Goal: Task Accomplishment & Management: Complete application form

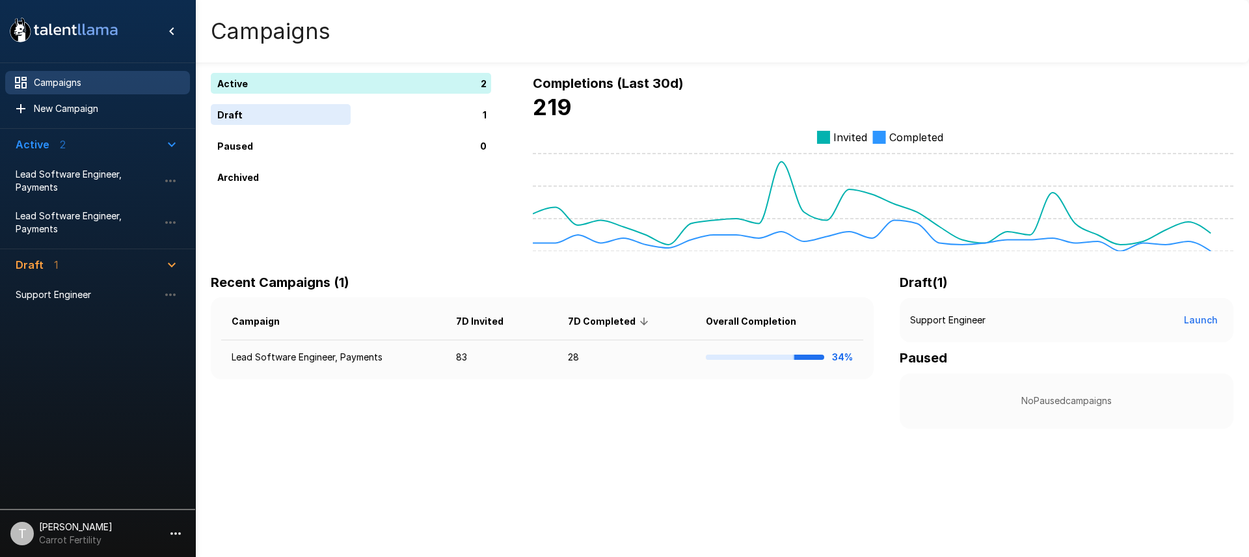
click at [309, 115] on div "1" at bounding box center [354, 114] width 286 height 21
click at [472, 83] on div "2" at bounding box center [354, 83] width 286 height 21
click at [84, 293] on span "Support Engineer" at bounding box center [87, 294] width 143 height 13
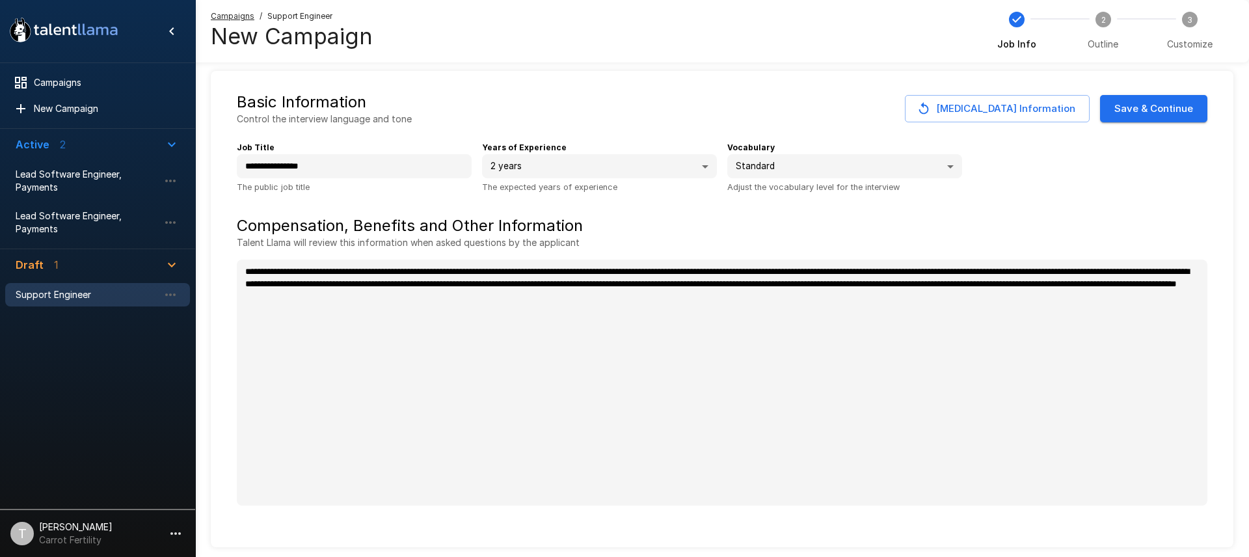
scroll to position [12, 0]
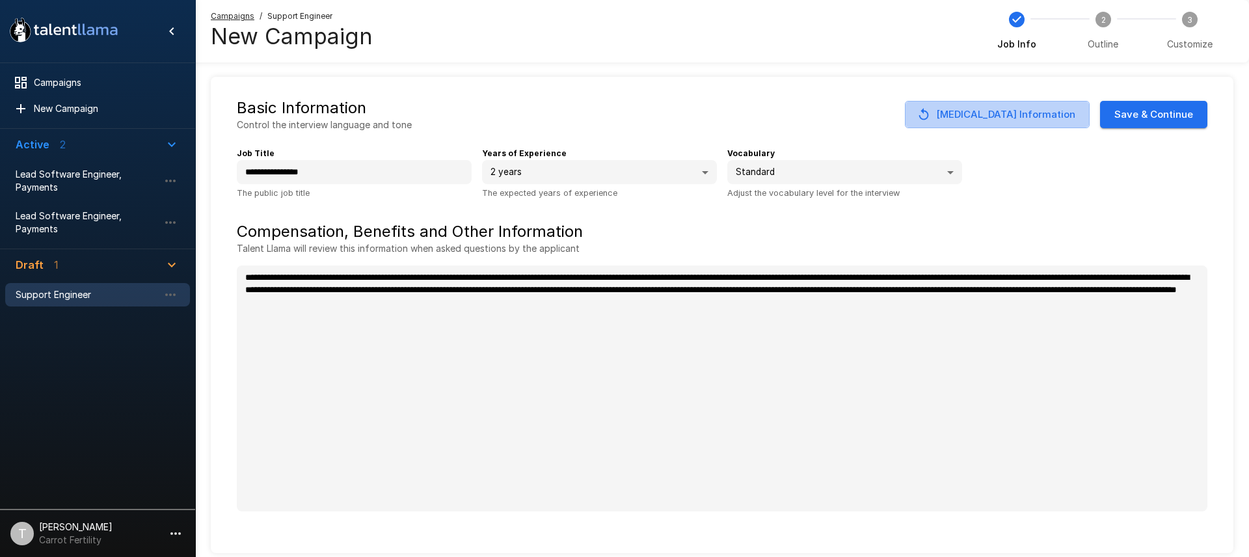
click at [1033, 117] on button "Change Job Information" at bounding box center [997, 114] width 185 height 27
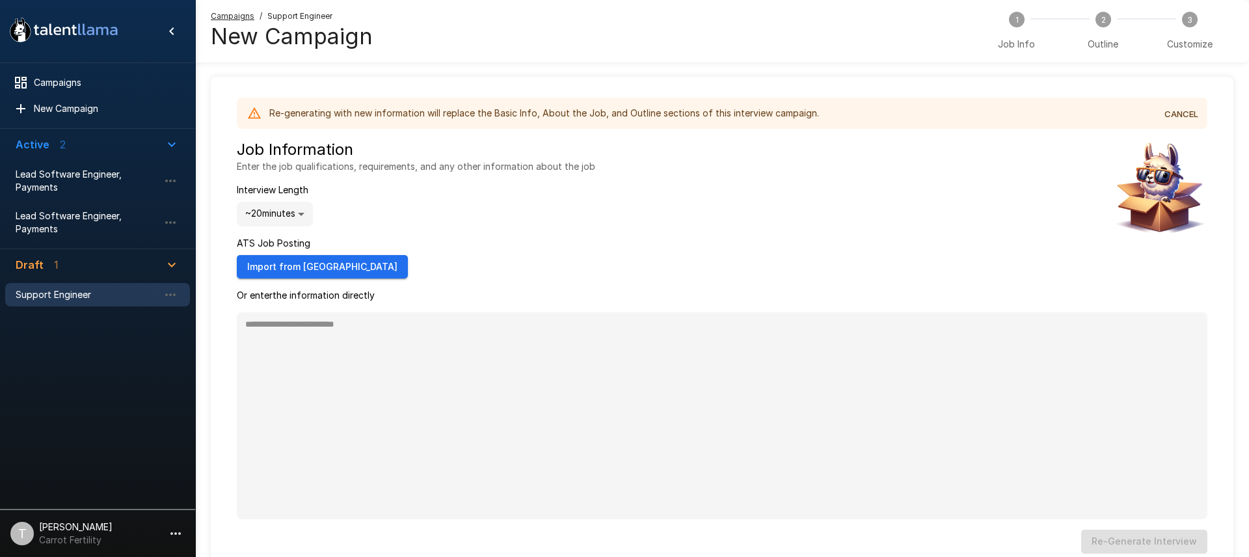
scroll to position [0, 0]
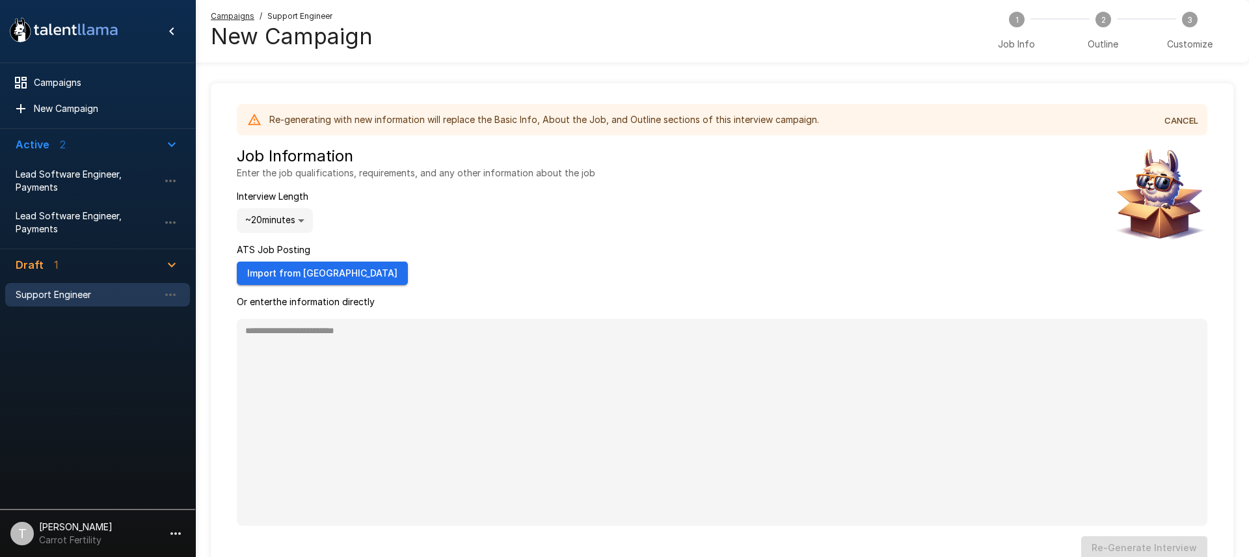
click at [1182, 122] on button "CANCEL" at bounding box center [1182, 121] width 42 height 20
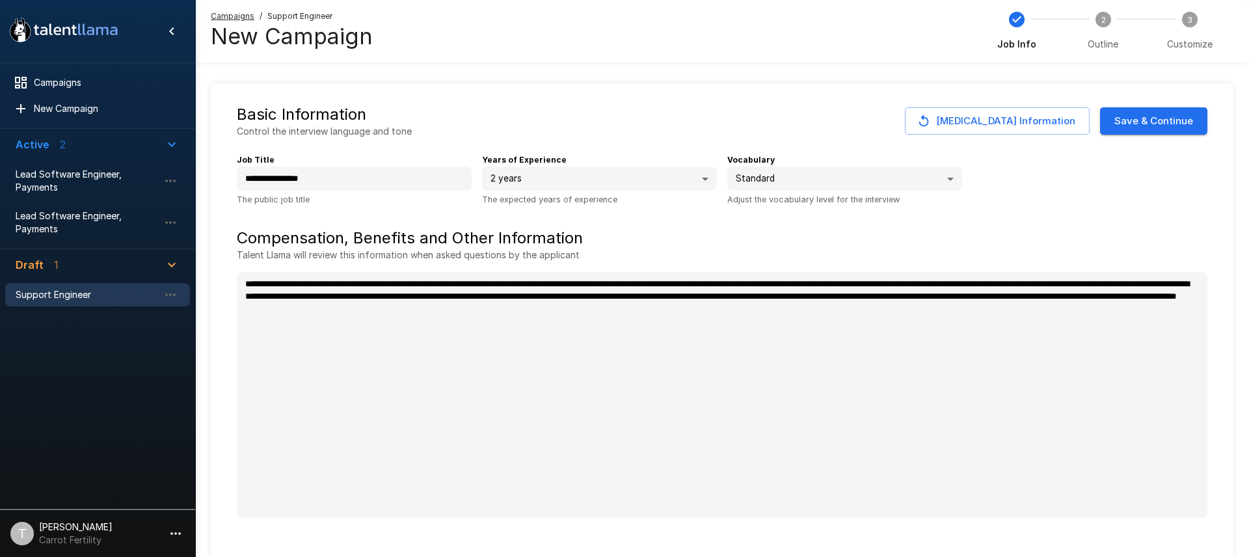
type textarea "*"
click at [1173, 128] on button "Save & Continue" at bounding box center [1153, 120] width 107 height 27
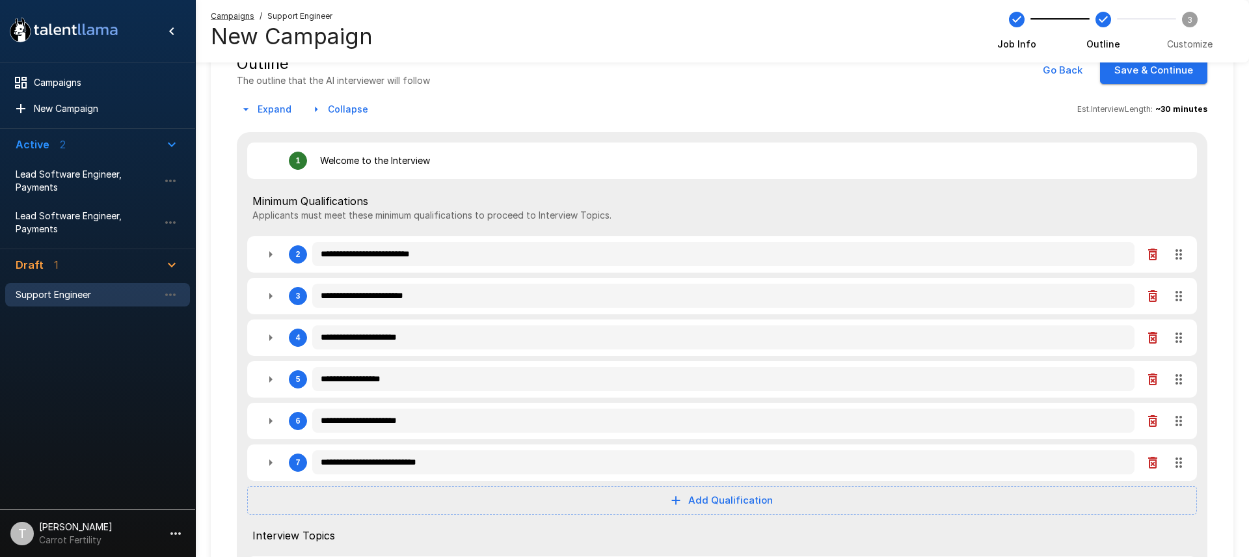
scroll to position [54, 0]
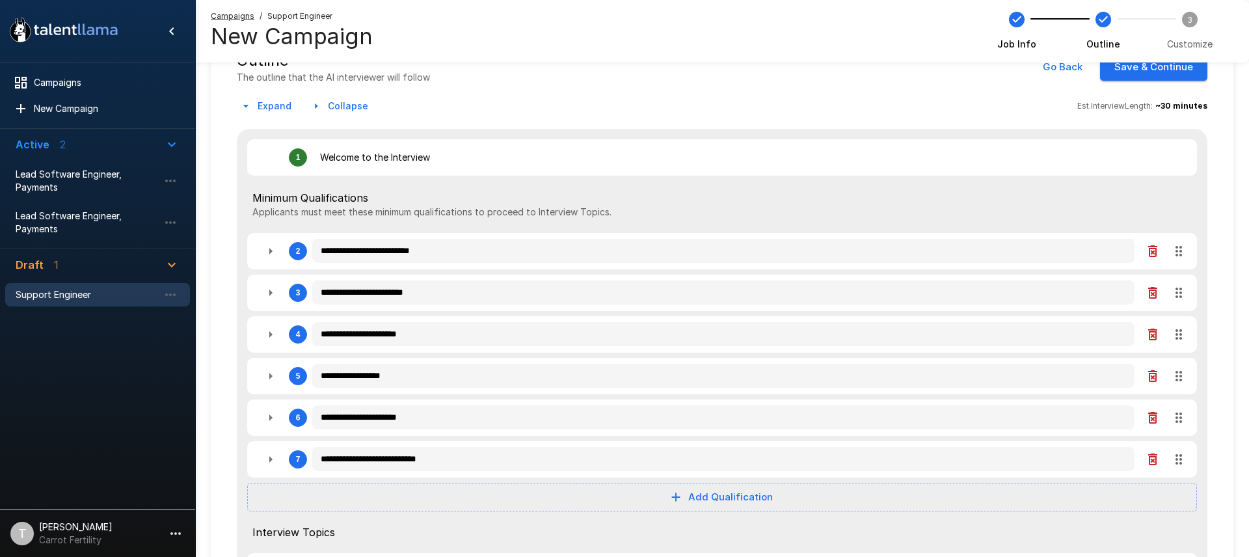
click at [271, 459] on icon "button" at bounding box center [270, 459] width 3 height 7
type textarea "*"
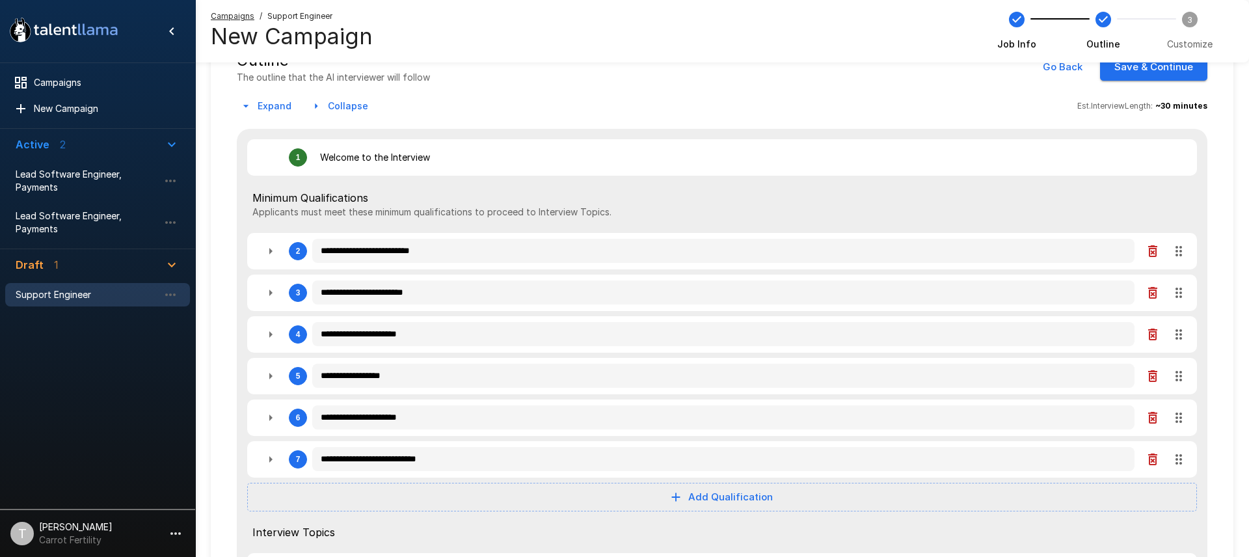
type textarea "*"
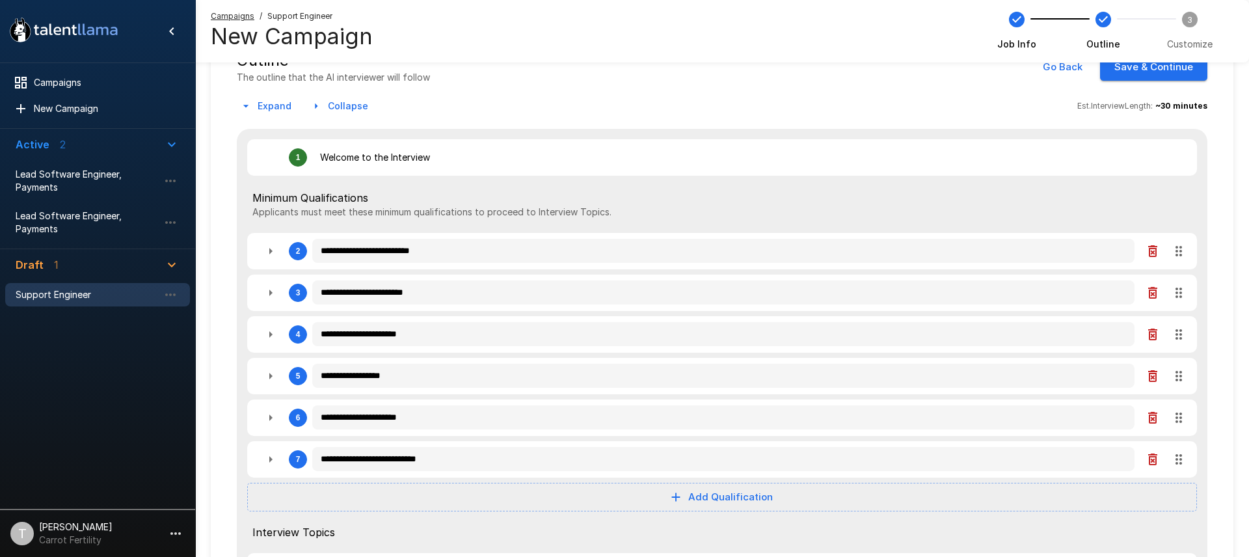
type textarea "*"
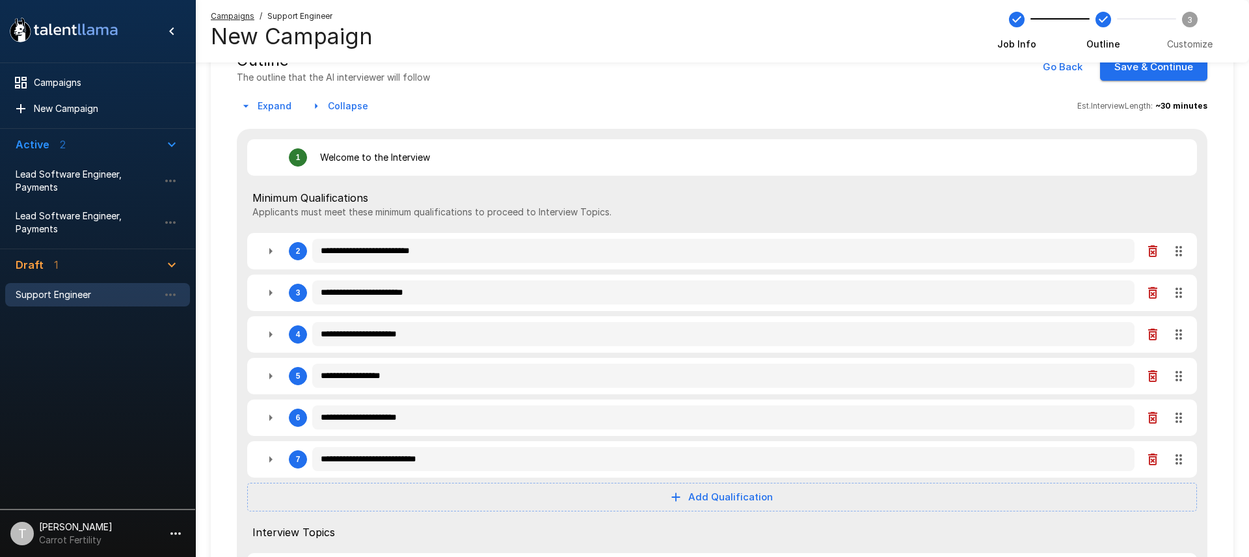
type textarea "*"
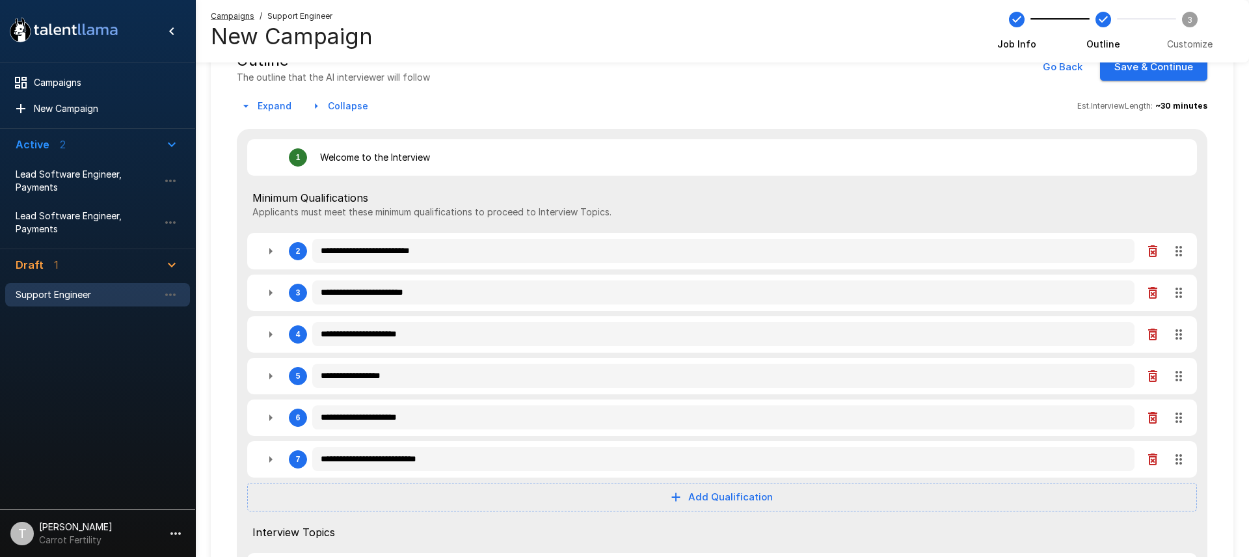
type textarea "*"
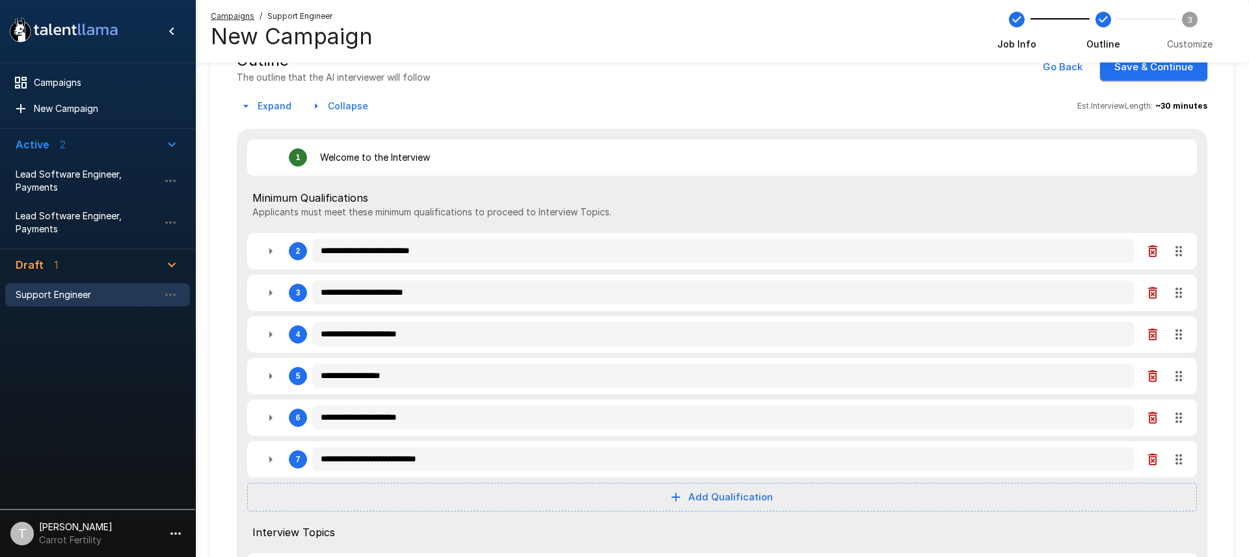
type textarea "*"
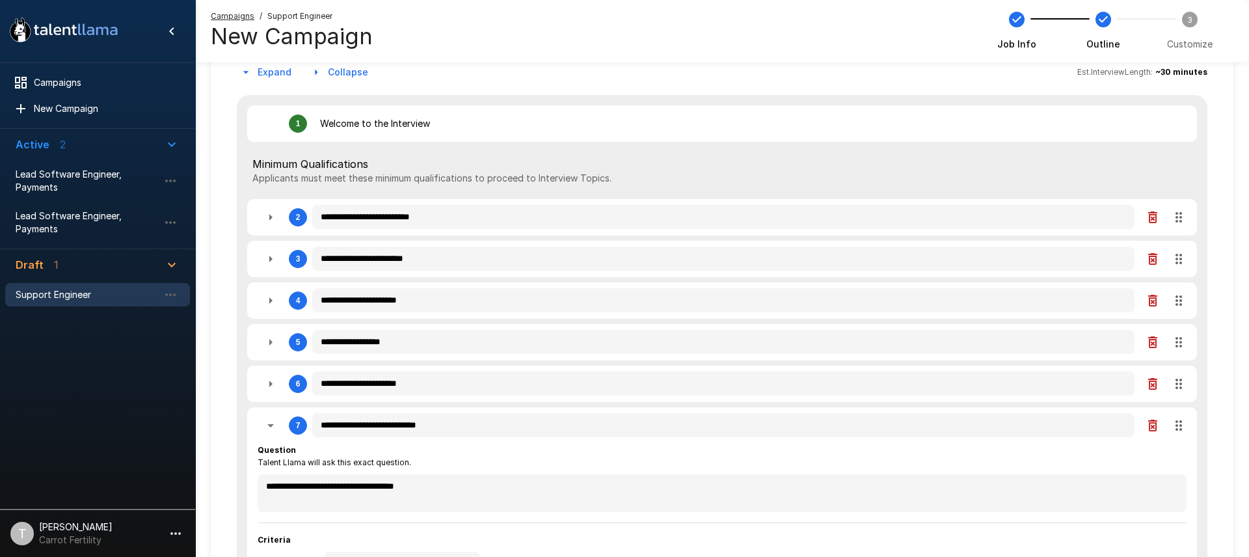
scroll to position [93, 0]
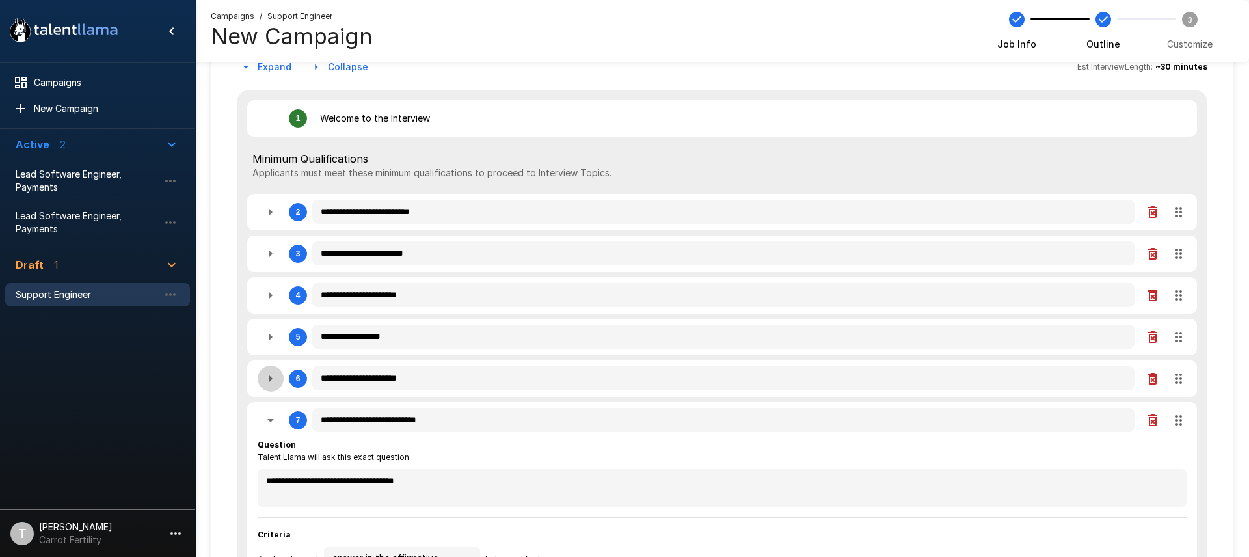
click at [273, 379] on icon "button" at bounding box center [271, 379] width 16 height 16
type textarea "*"
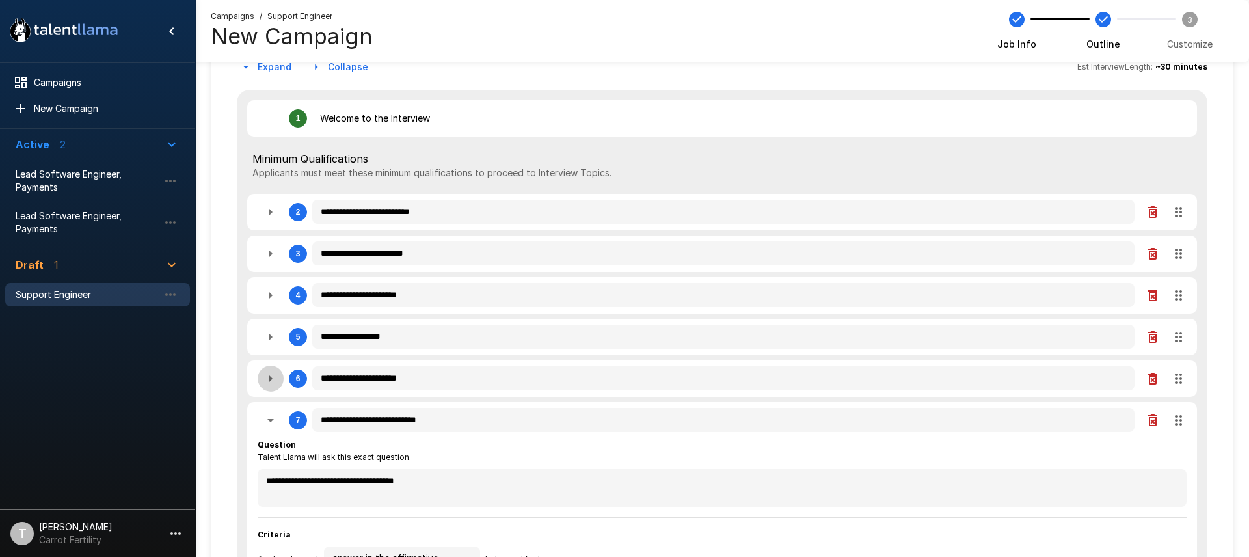
type textarea "*"
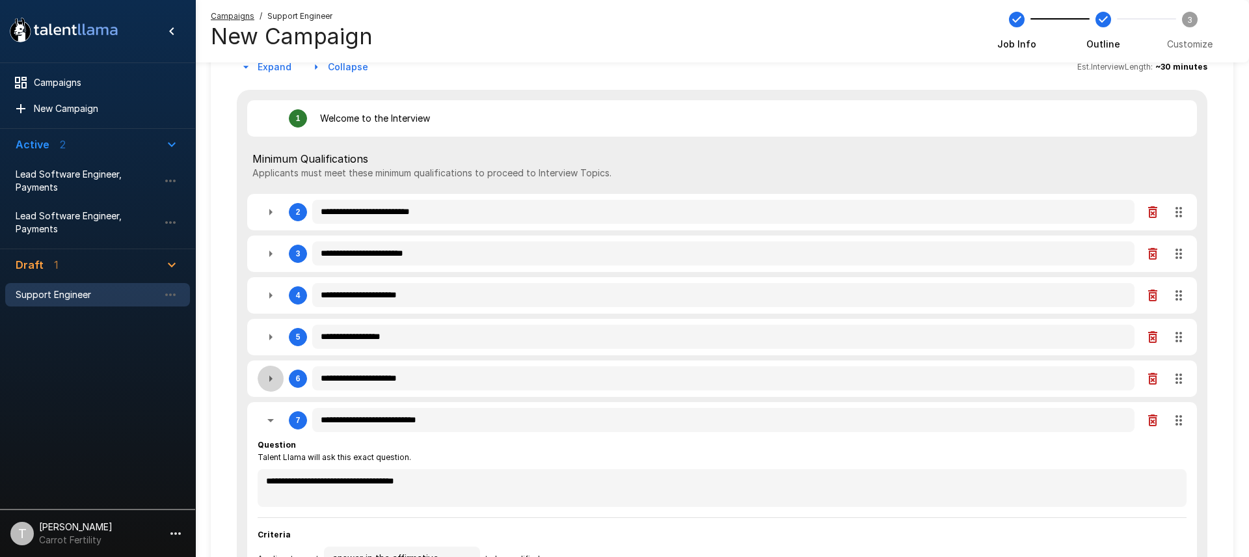
type textarea "*"
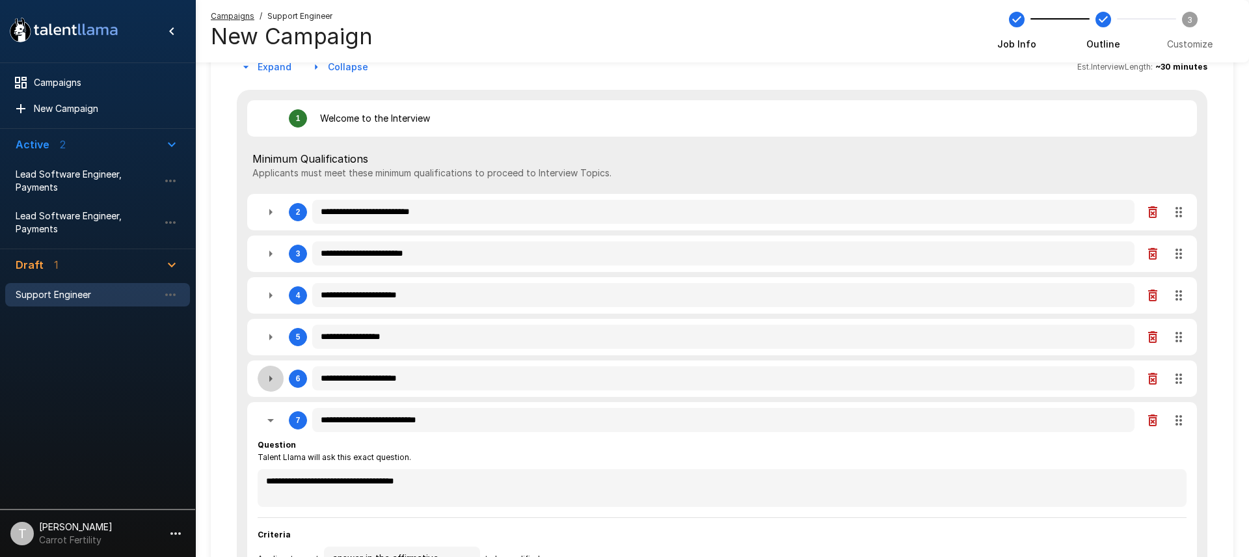
type textarea "*"
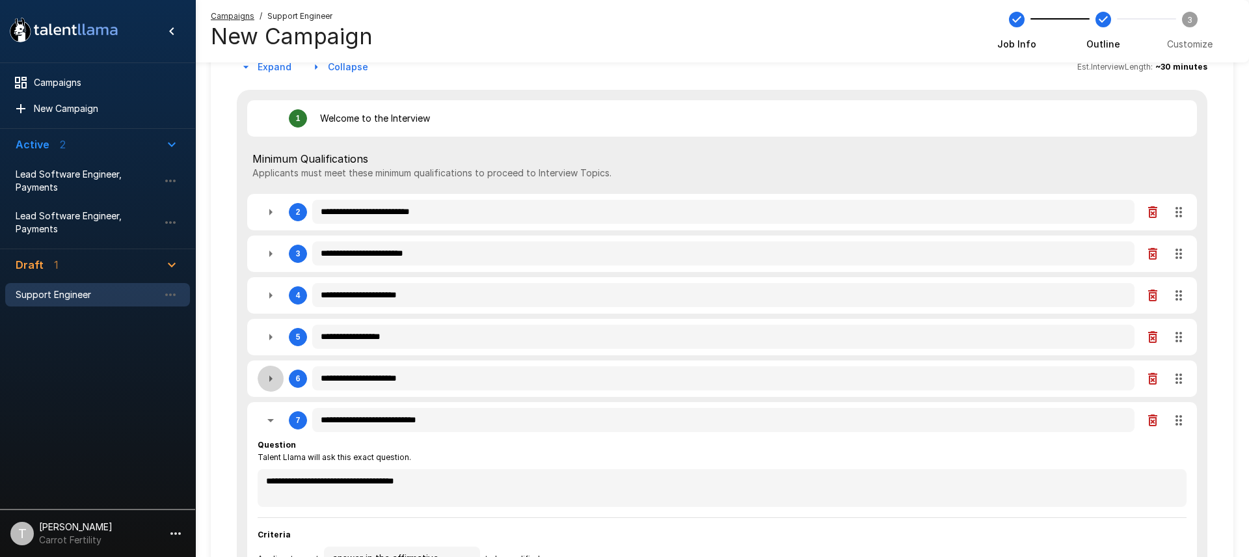
type textarea "*"
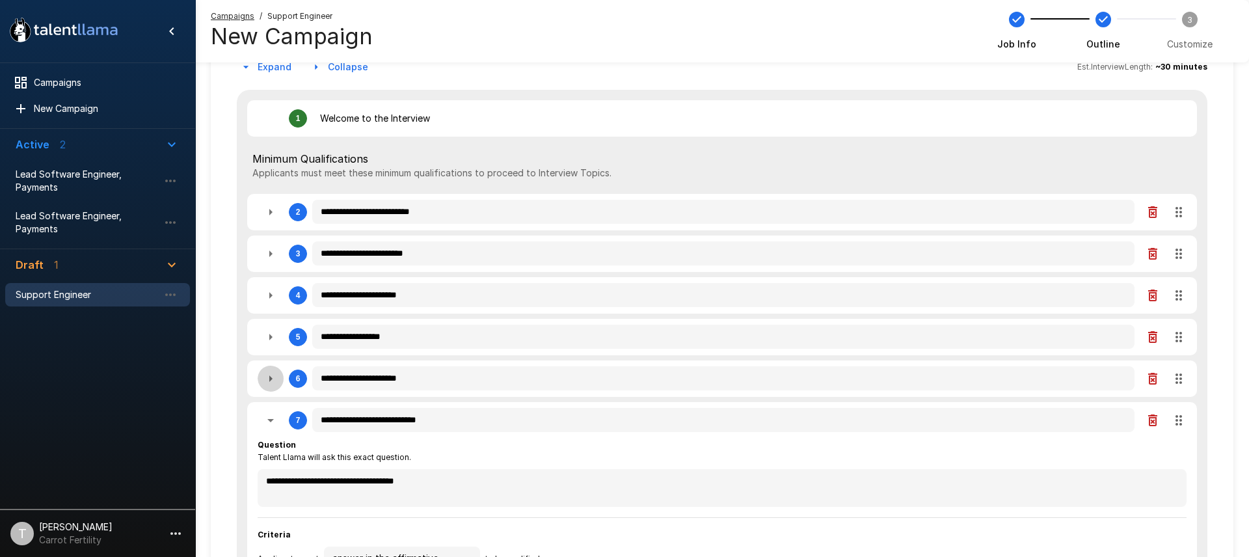
type textarea "*"
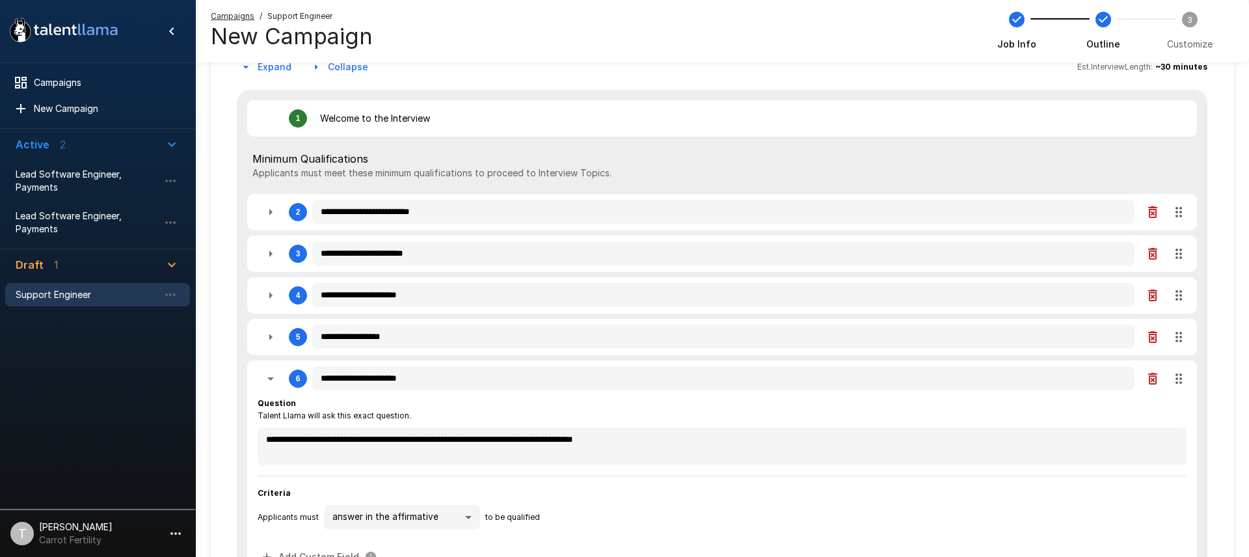
click at [270, 379] on icon "button" at bounding box center [270, 378] width 7 height 3
type textarea "*"
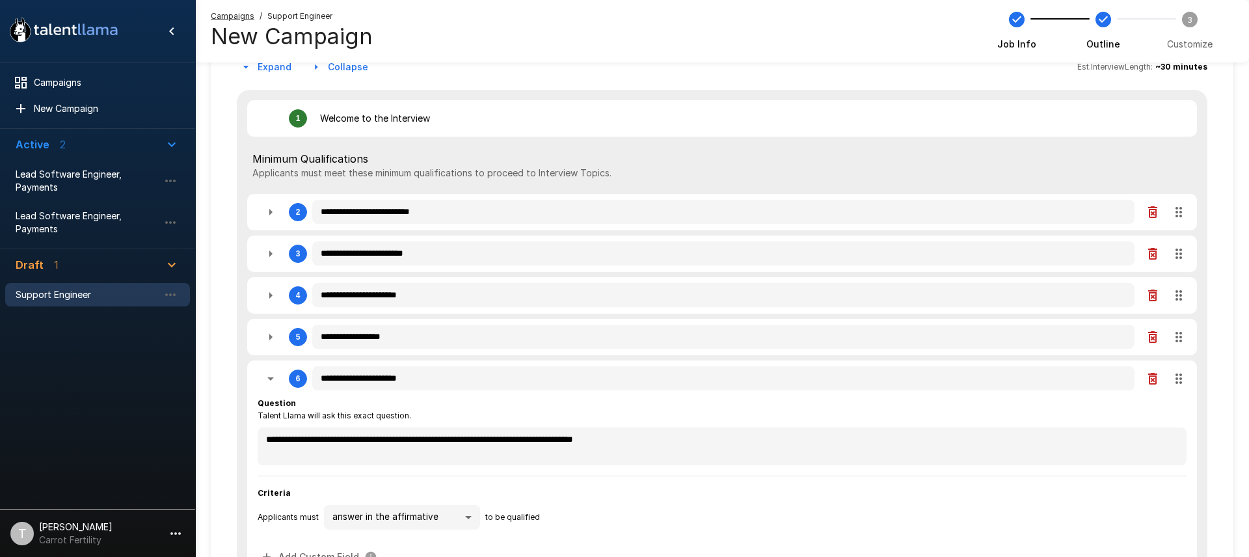
type textarea "*"
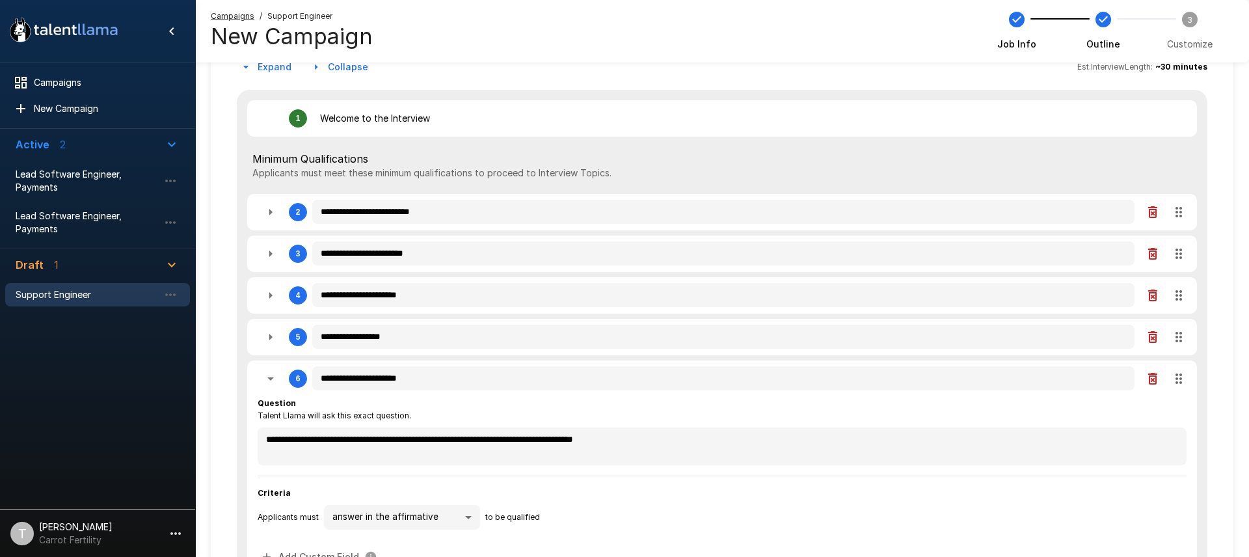
type textarea "*"
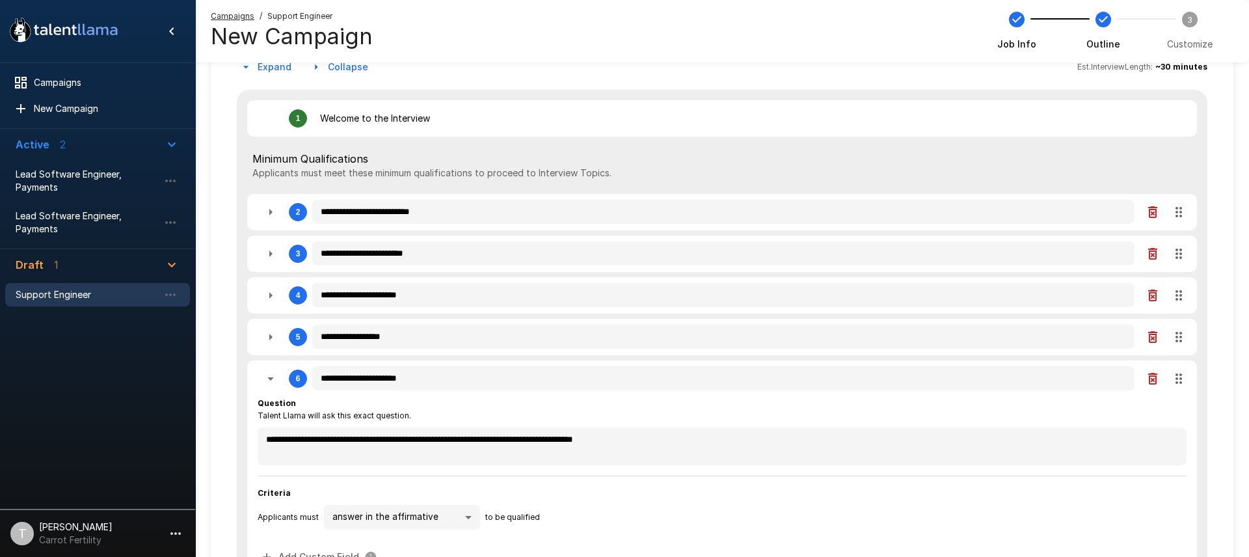
type textarea "*"
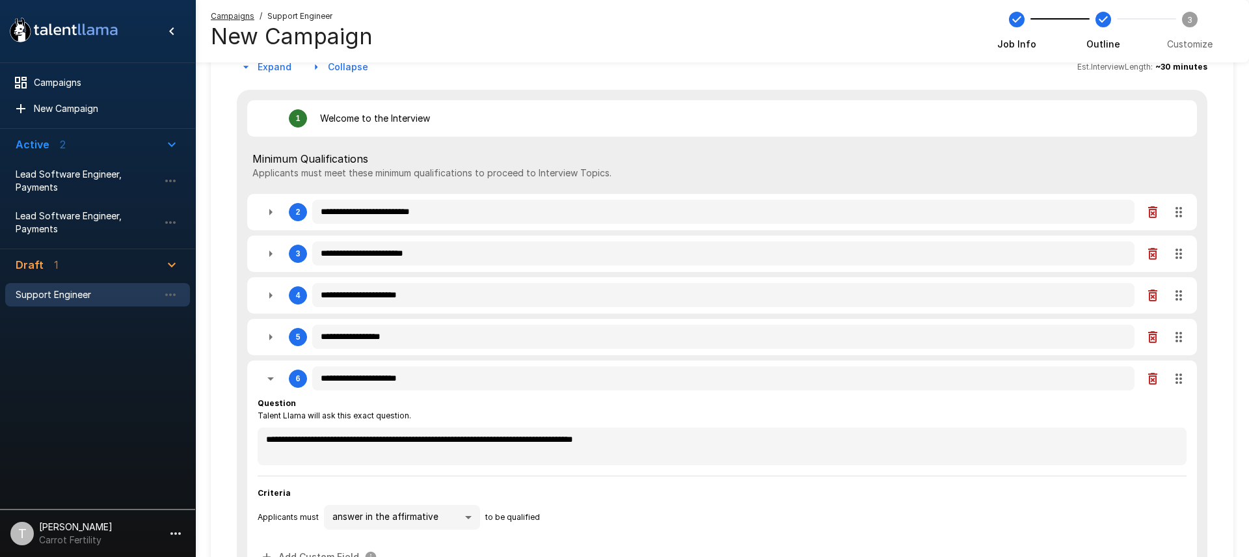
type textarea "*"
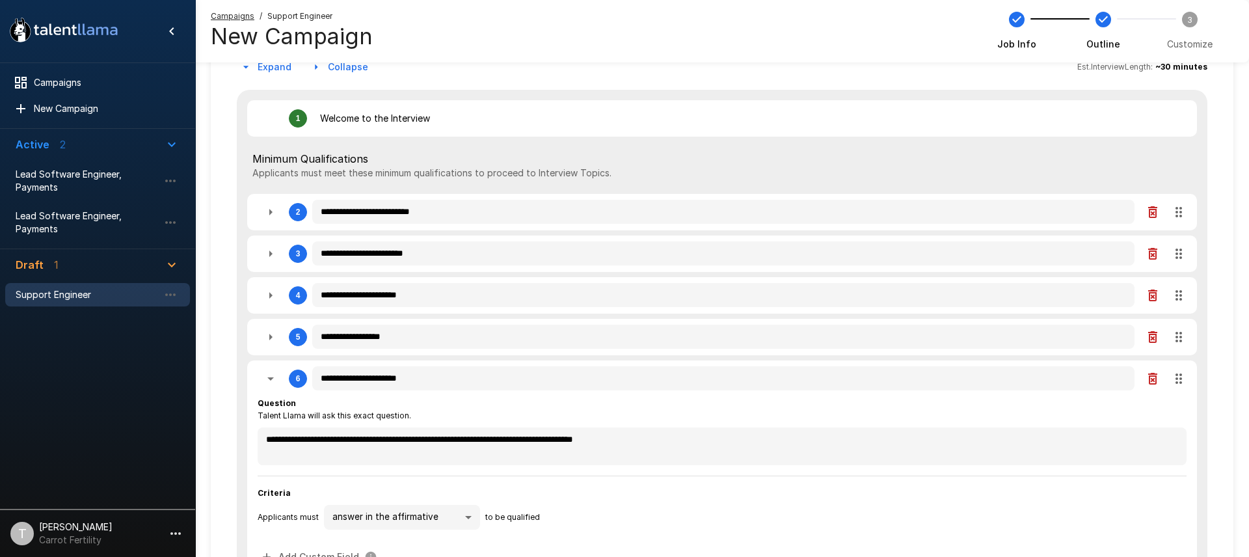
type textarea "*"
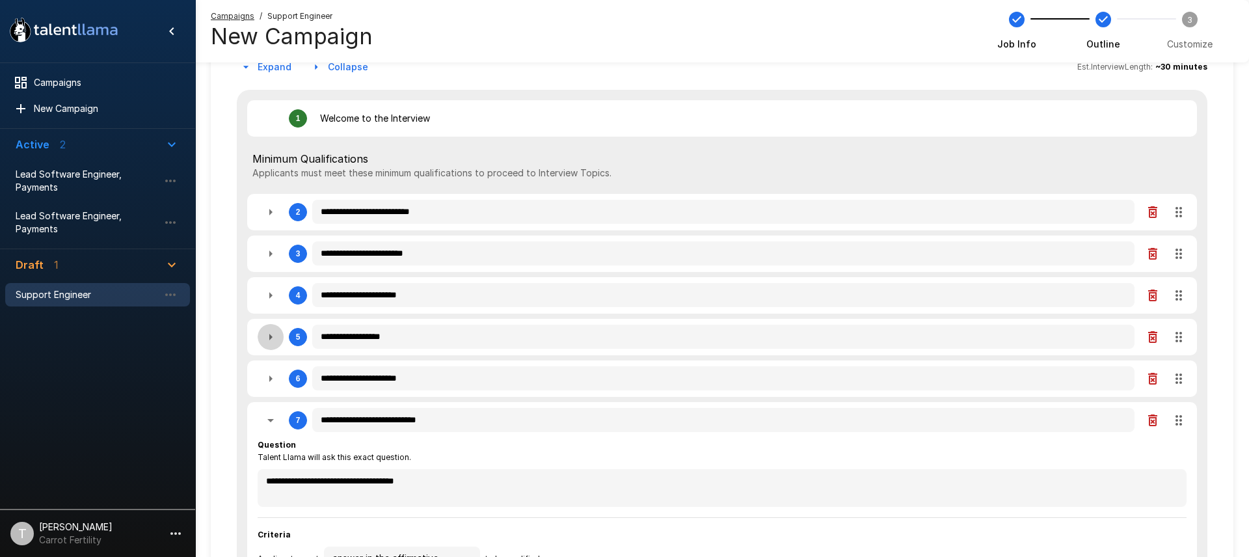
click at [271, 338] on icon "button" at bounding box center [270, 337] width 3 height 7
type textarea "*"
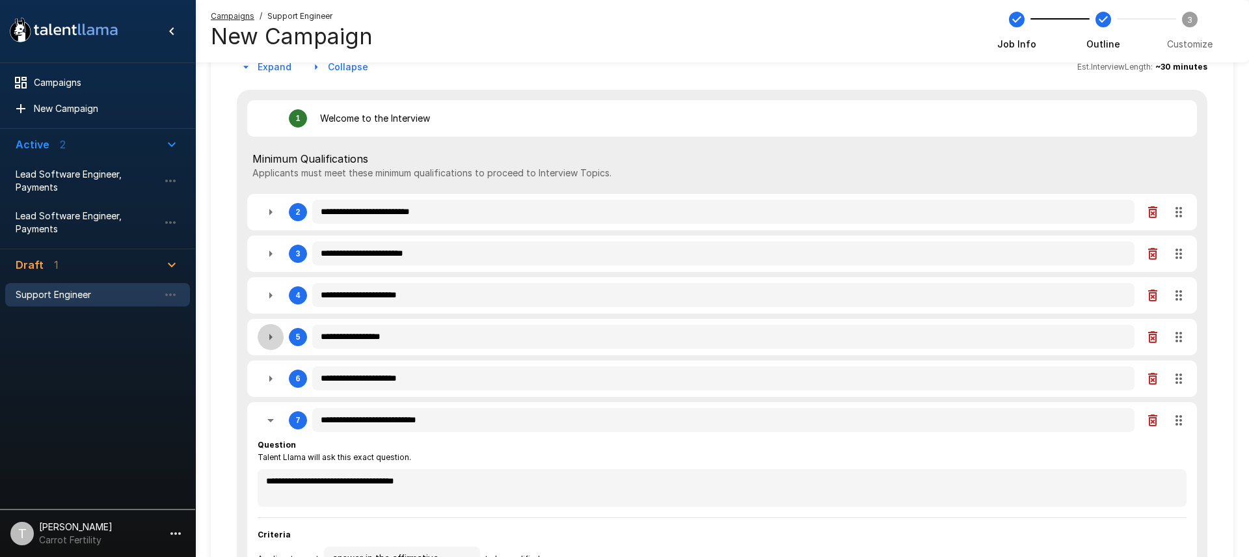
type textarea "*"
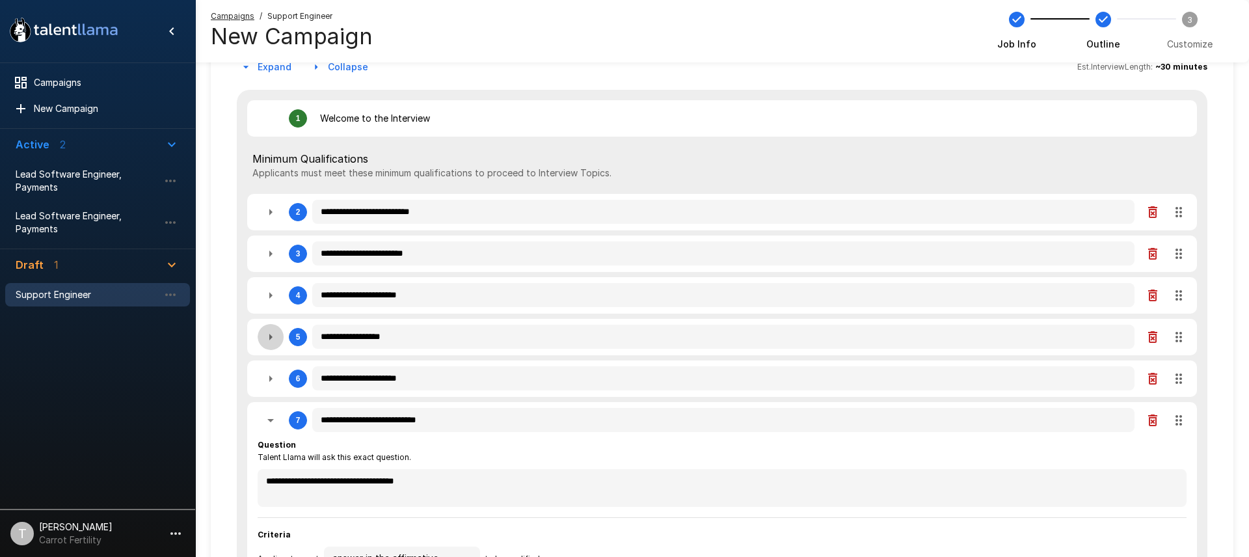
type textarea "*"
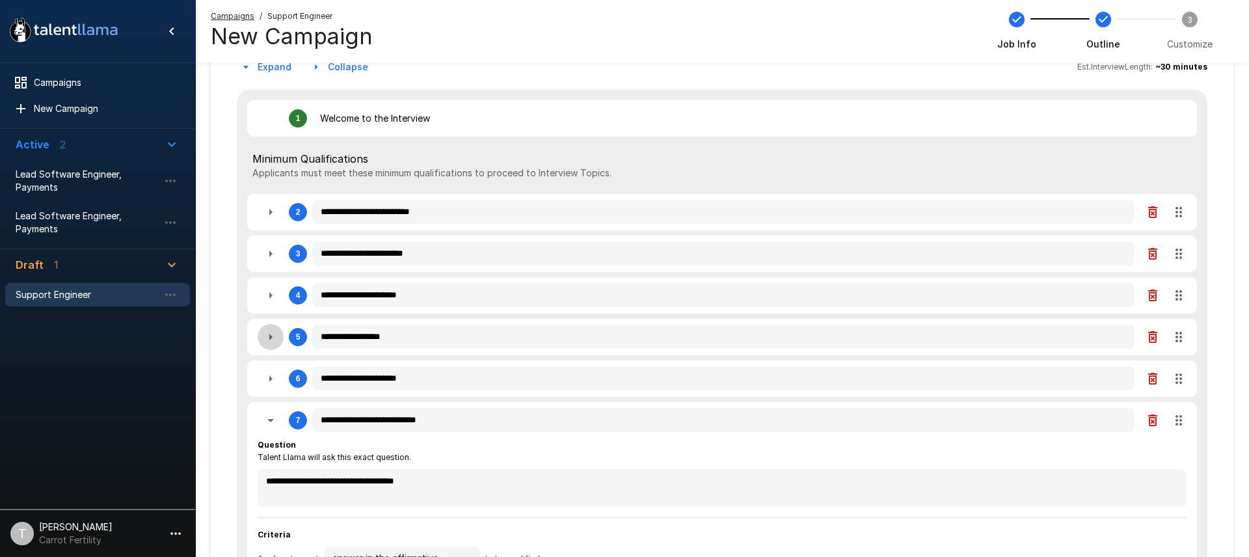
type textarea "*"
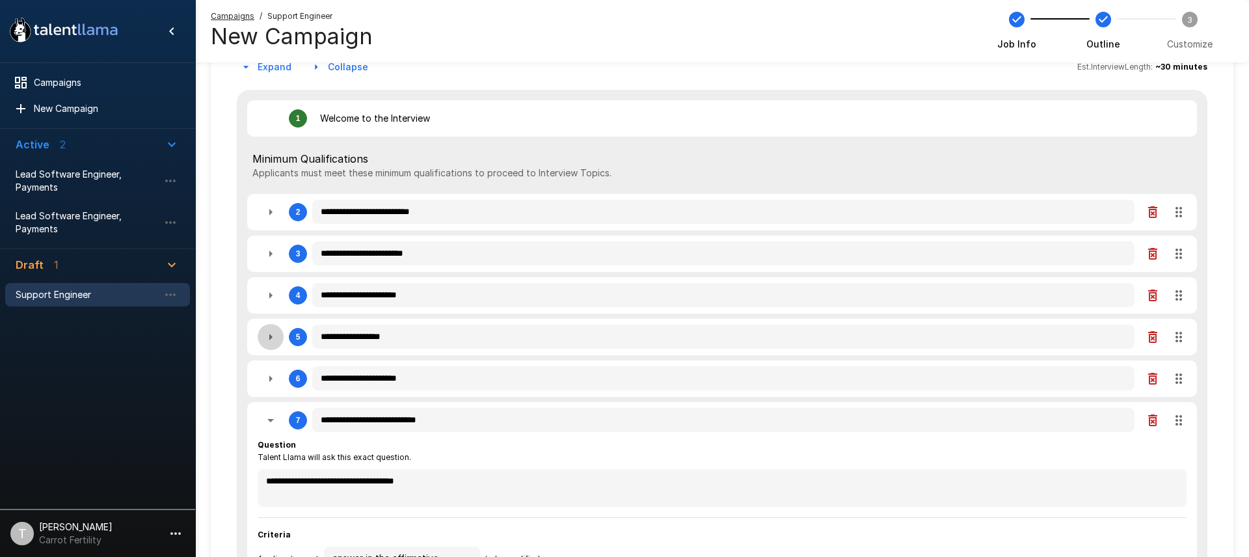
type textarea "*"
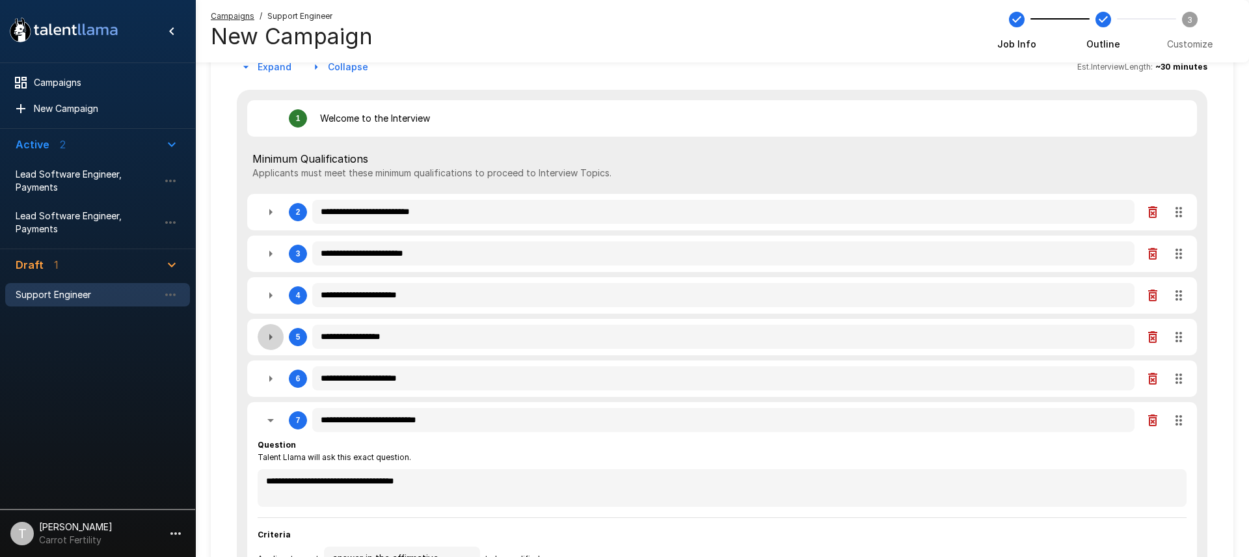
type textarea "*"
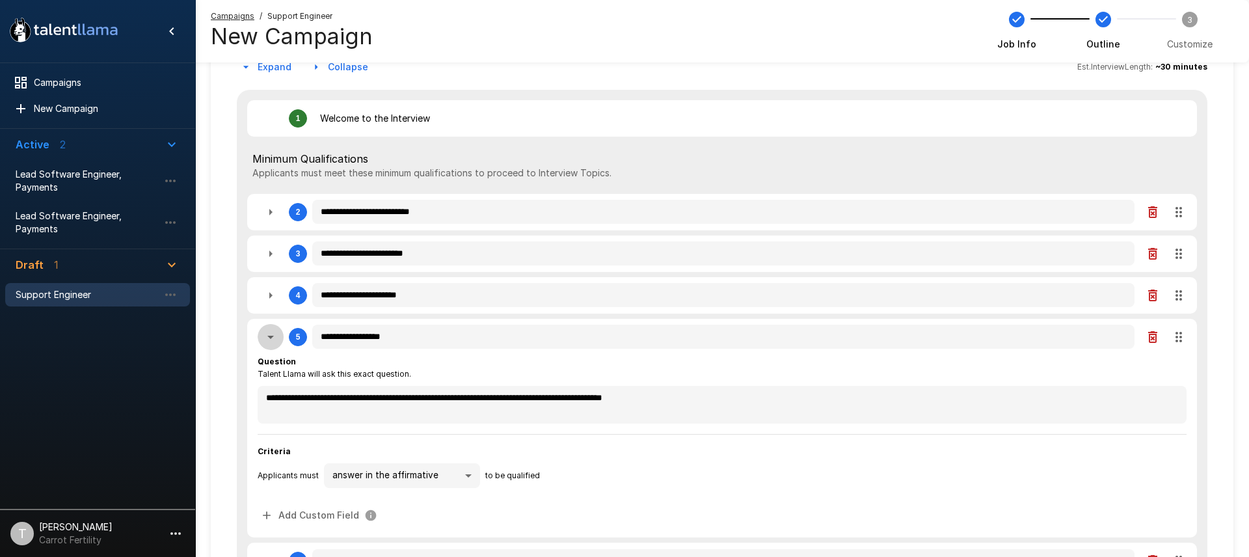
click at [271, 338] on icon "button" at bounding box center [270, 337] width 7 height 3
type textarea "*"
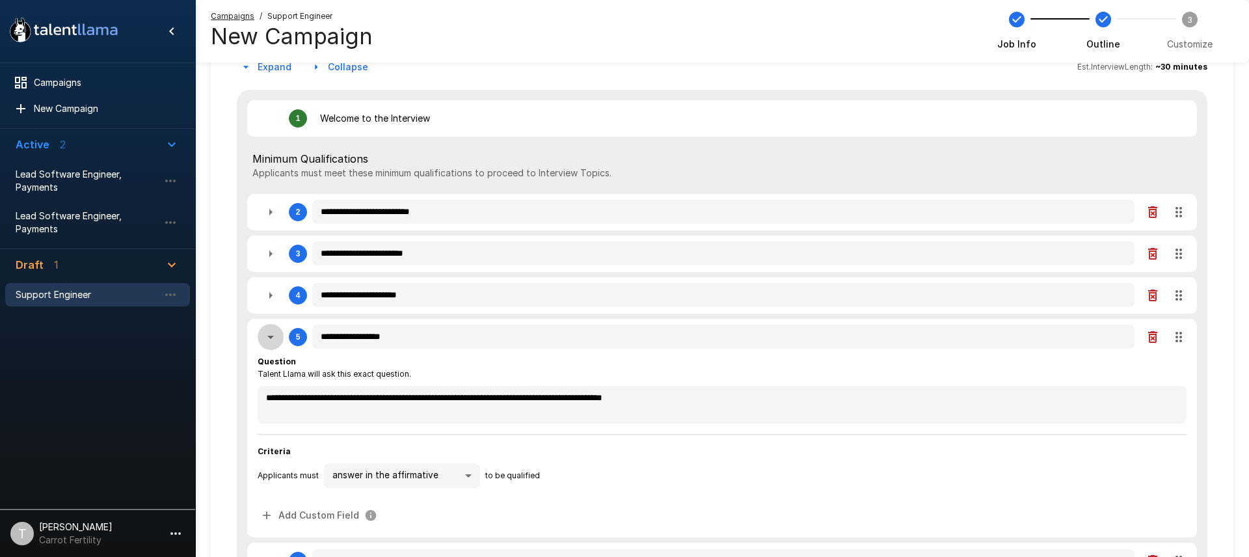
type textarea "*"
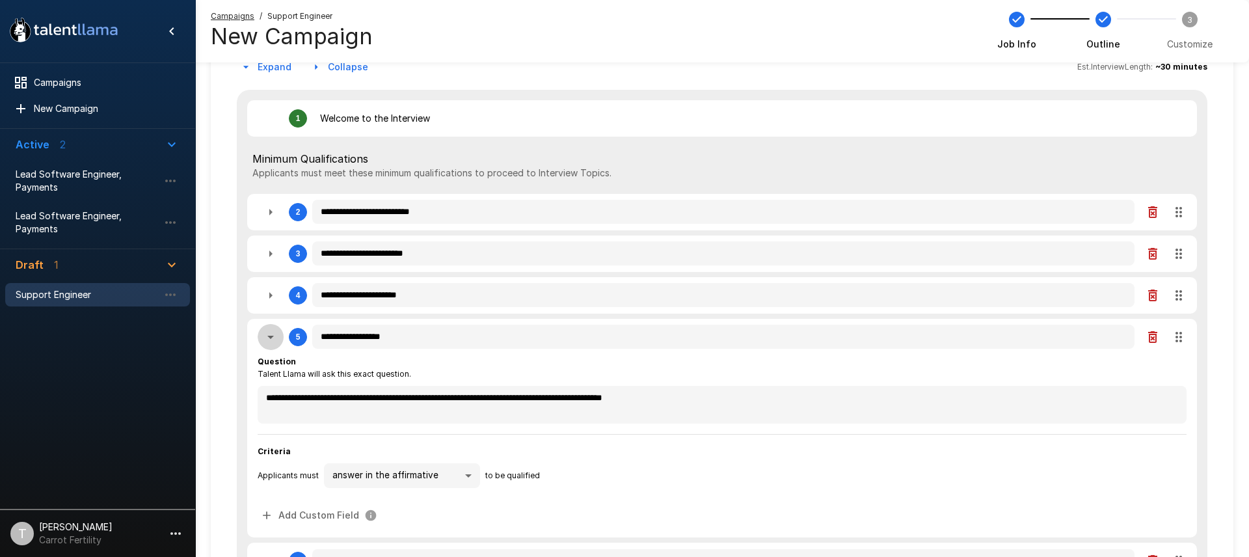
type textarea "*"
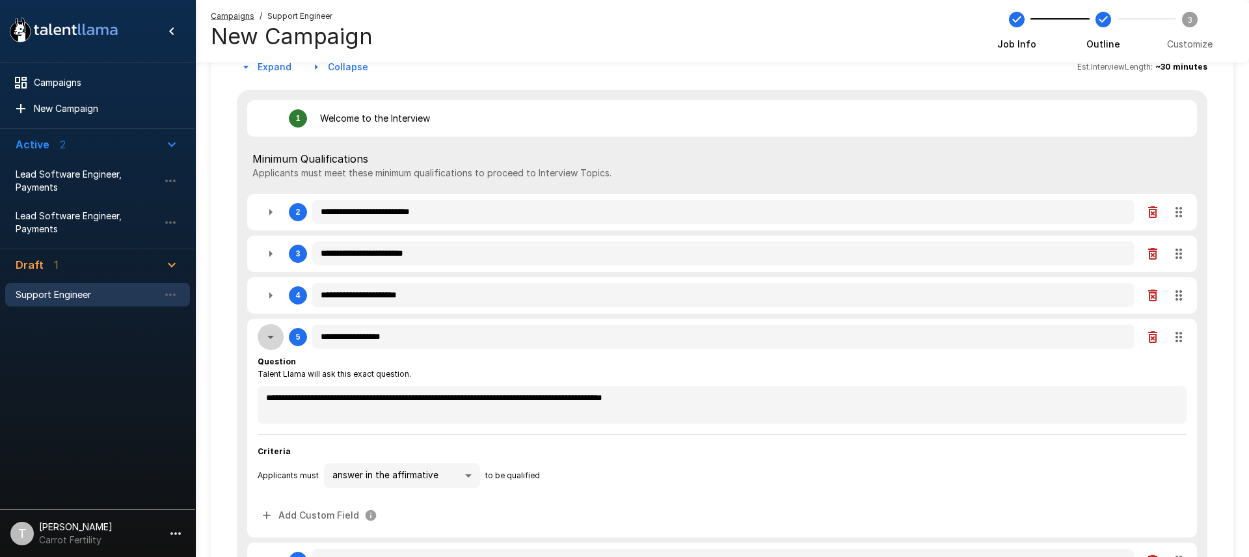
type textarea "*"
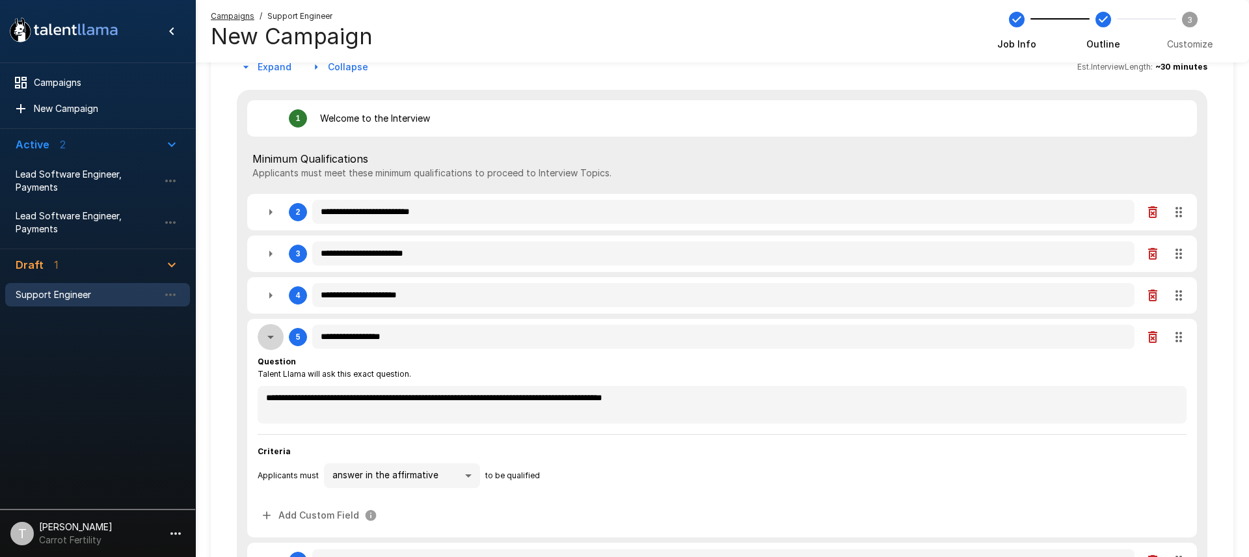
type textarea "*"
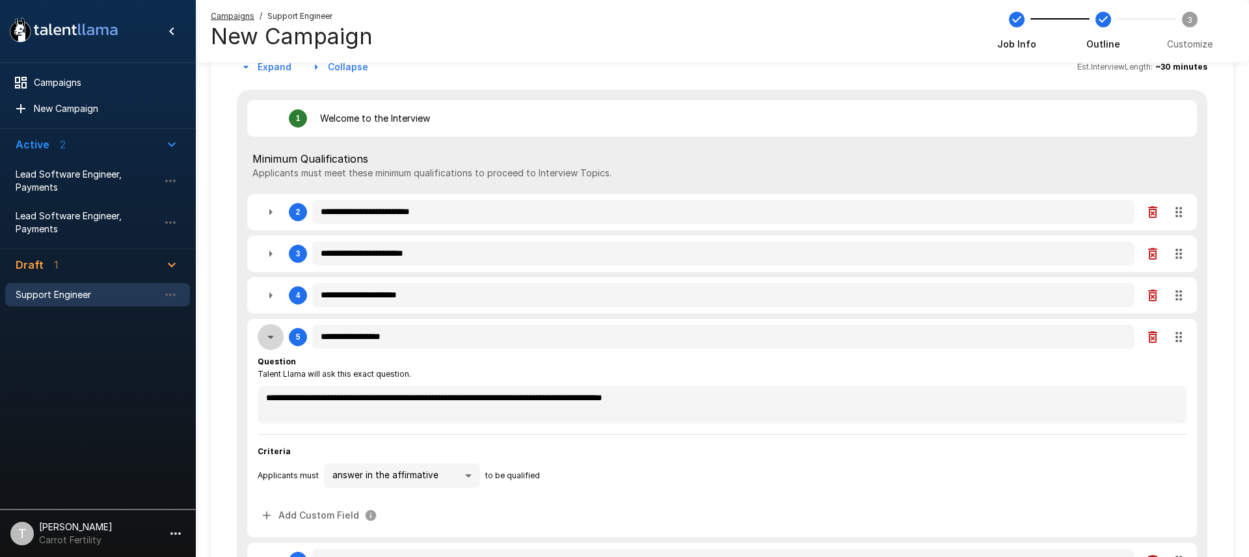
type textarea "*"
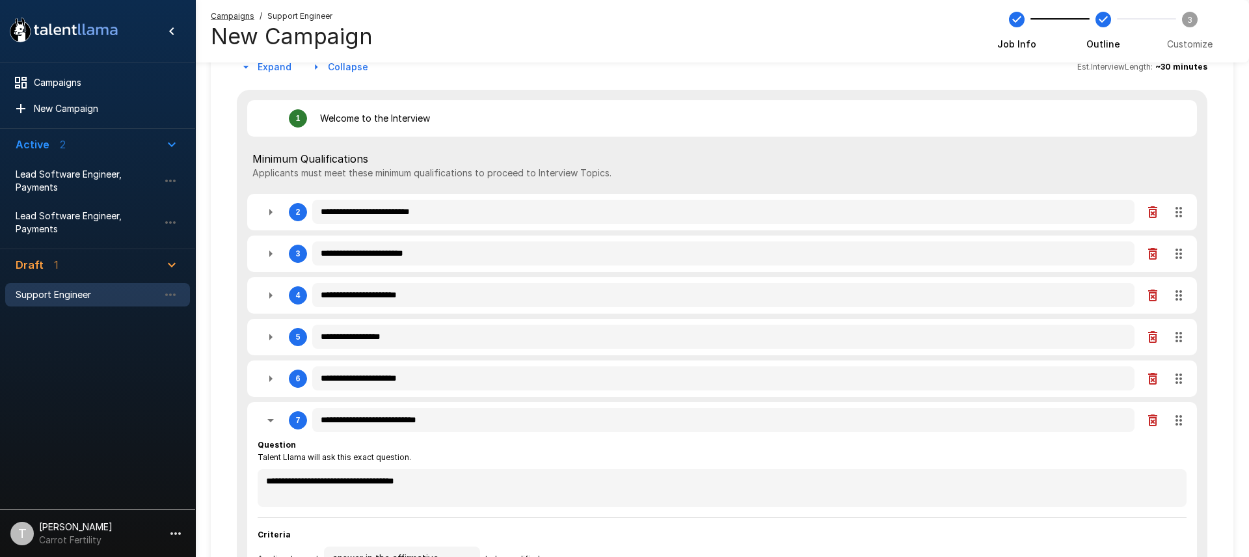
click at [273, 297] on icon "button" at bounding box center [271, 296] width 16 height 16
type textarea "*"
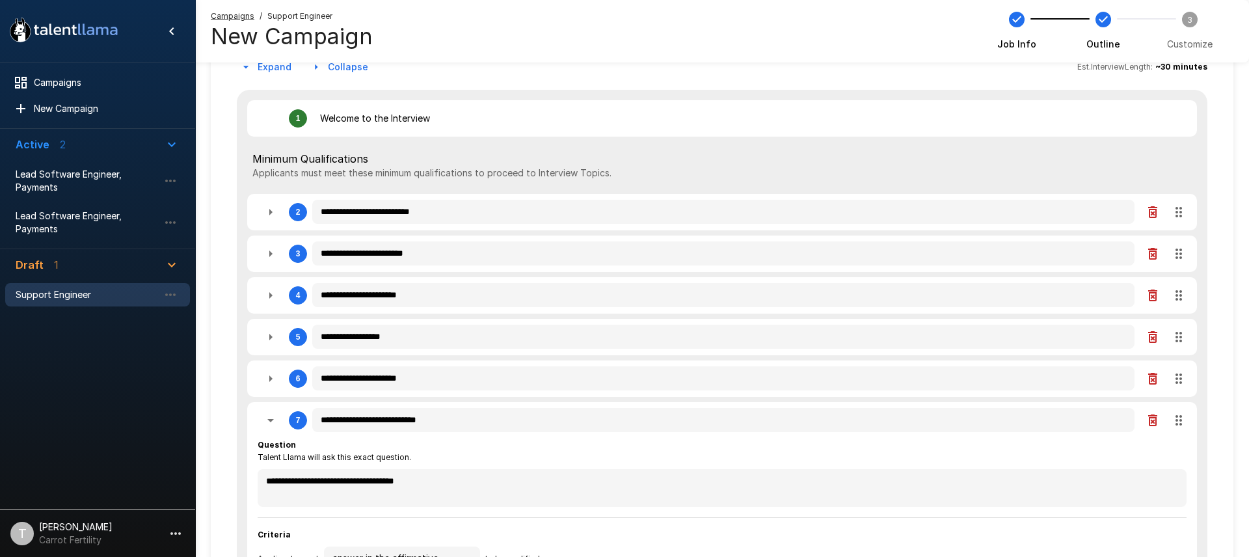
type textarea "*"
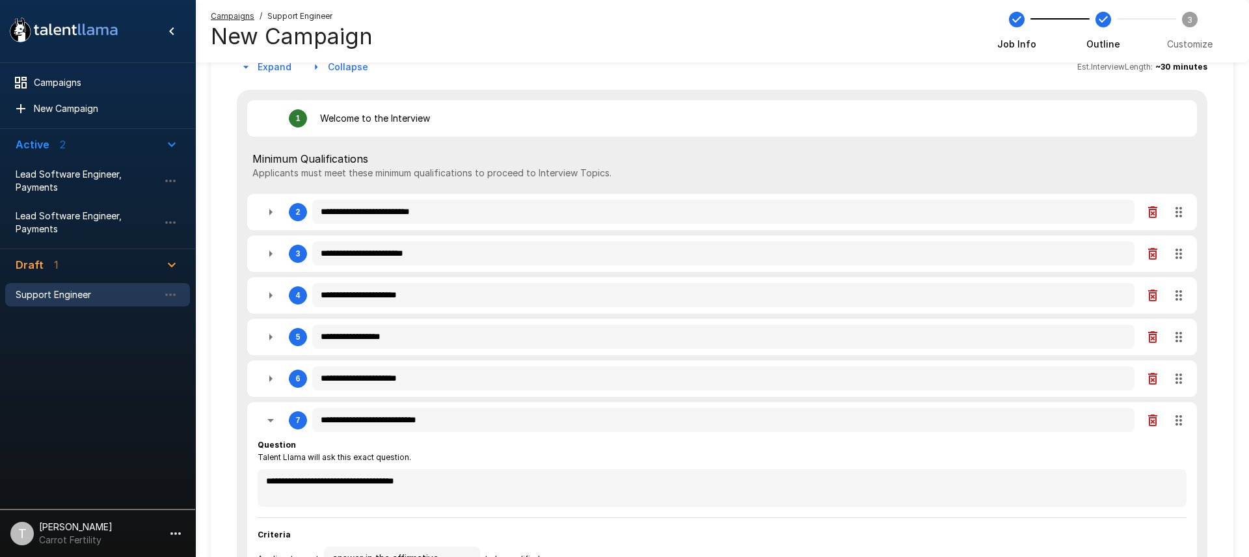
type textarea "*"
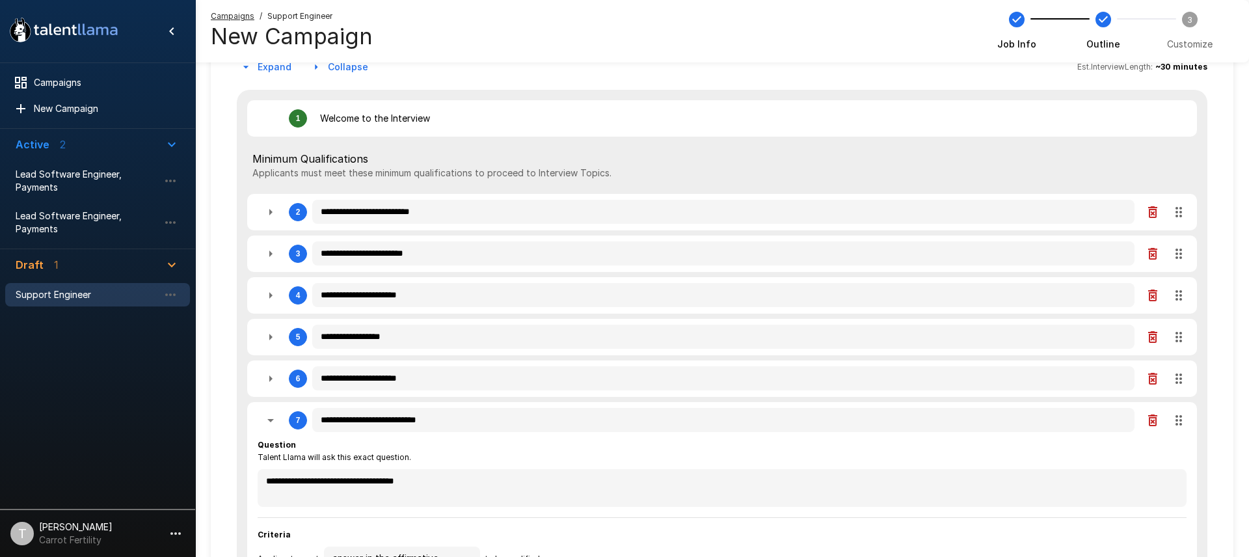
type textarea "*"
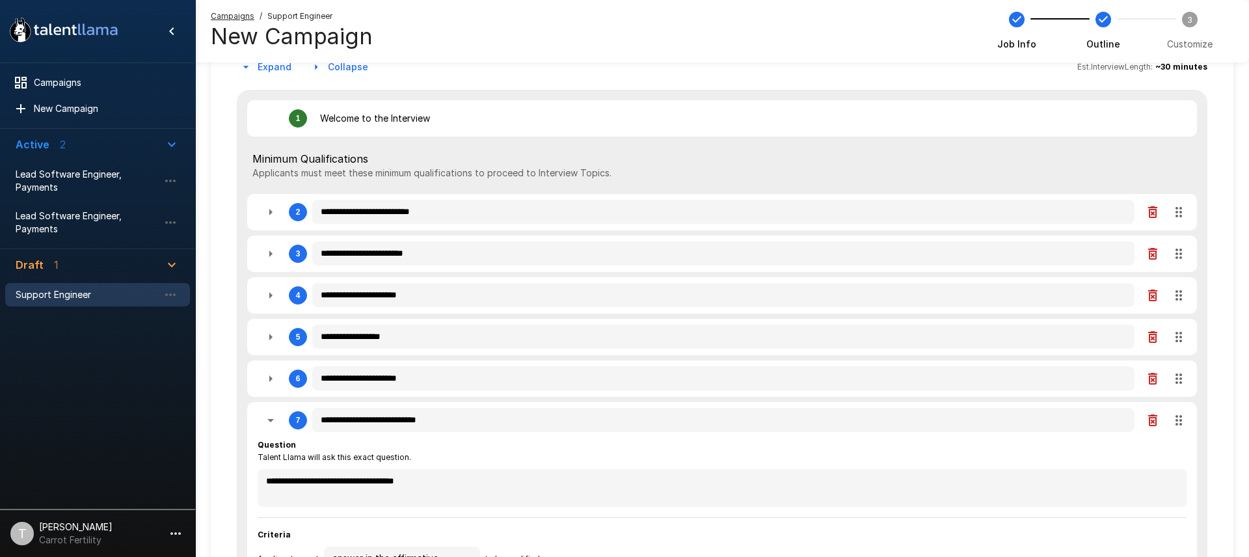
type textarea "*"
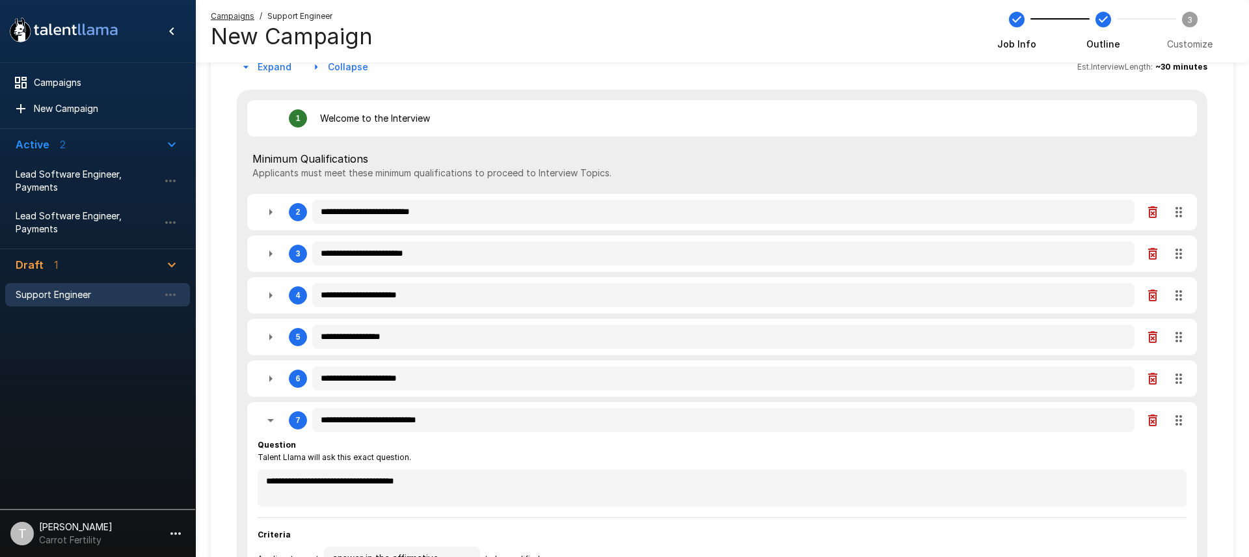
type textarea "*"
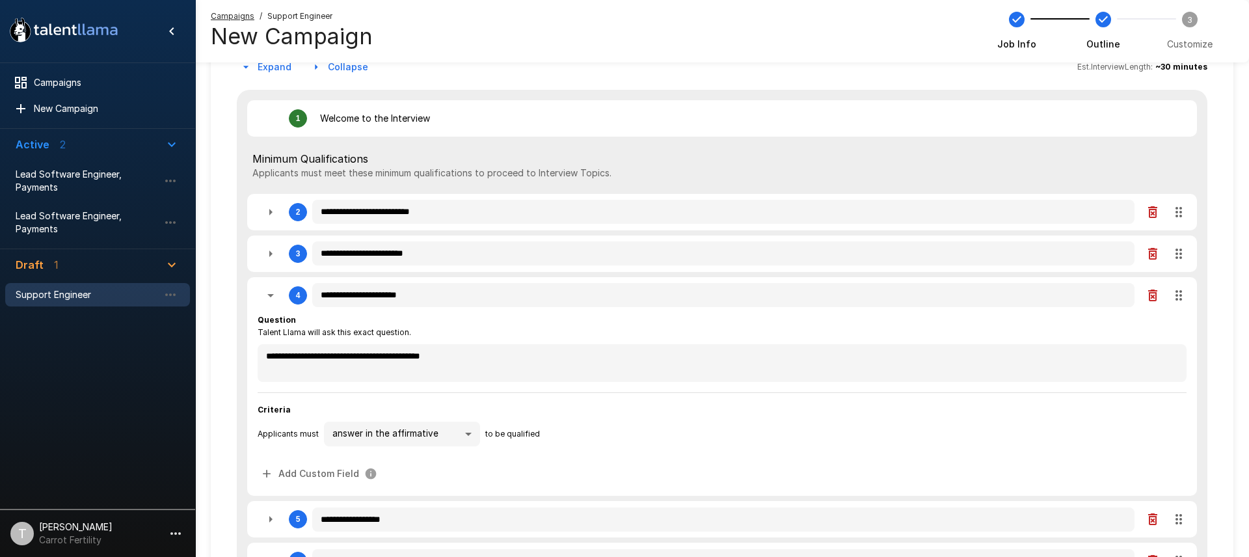
click at [273, 297] on icon "button" at bounding box center [271, 296] width 16 height 16
type textarea "*"
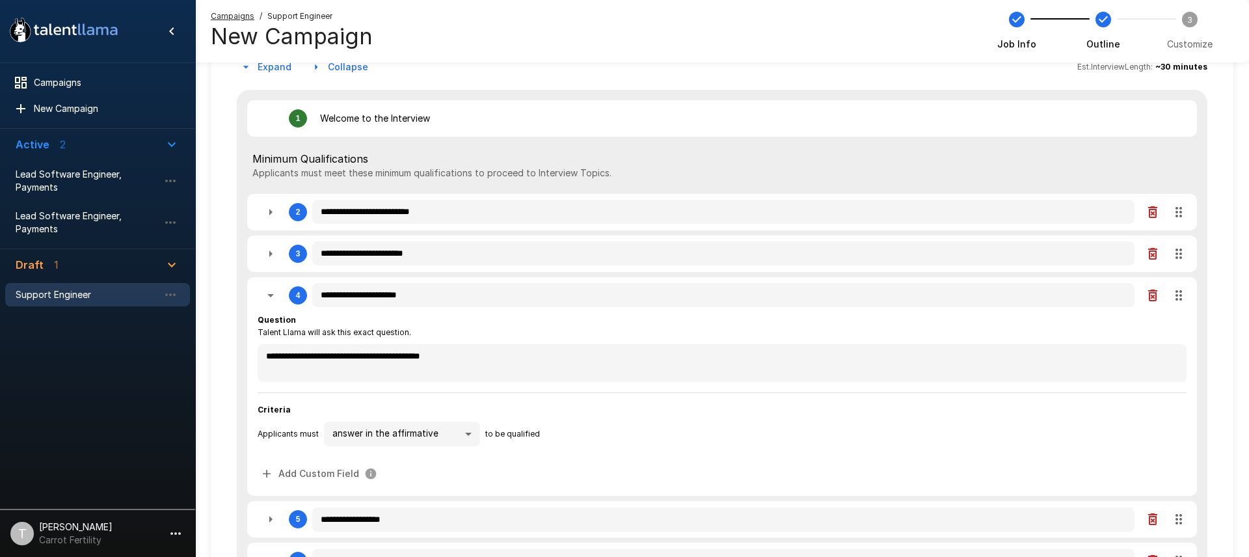
type textarea "*"
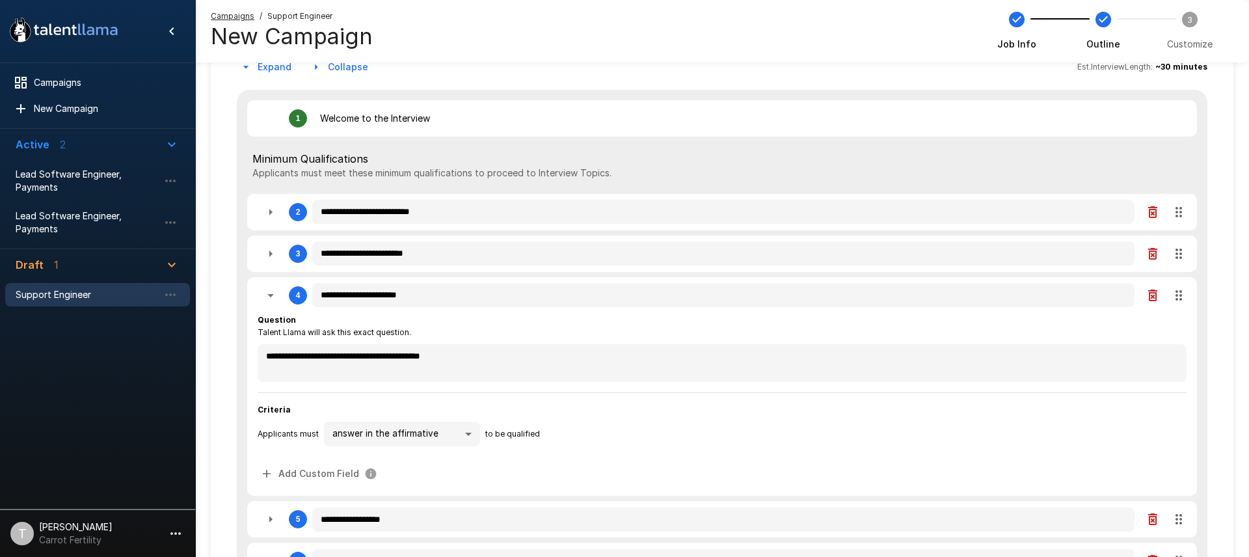
type textarea "*"
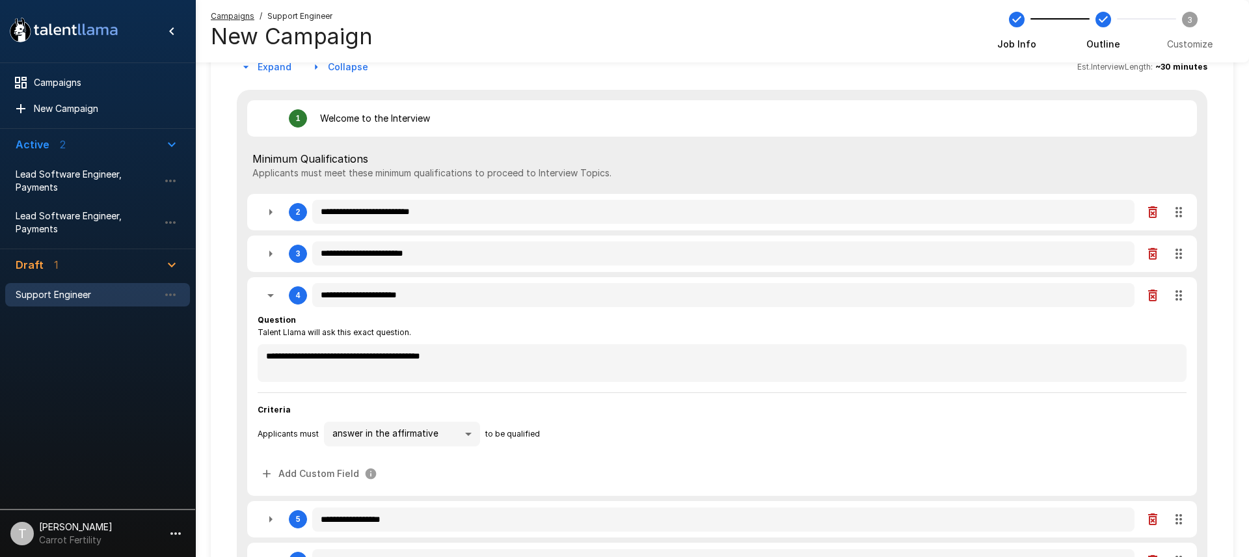
type textarea "*"
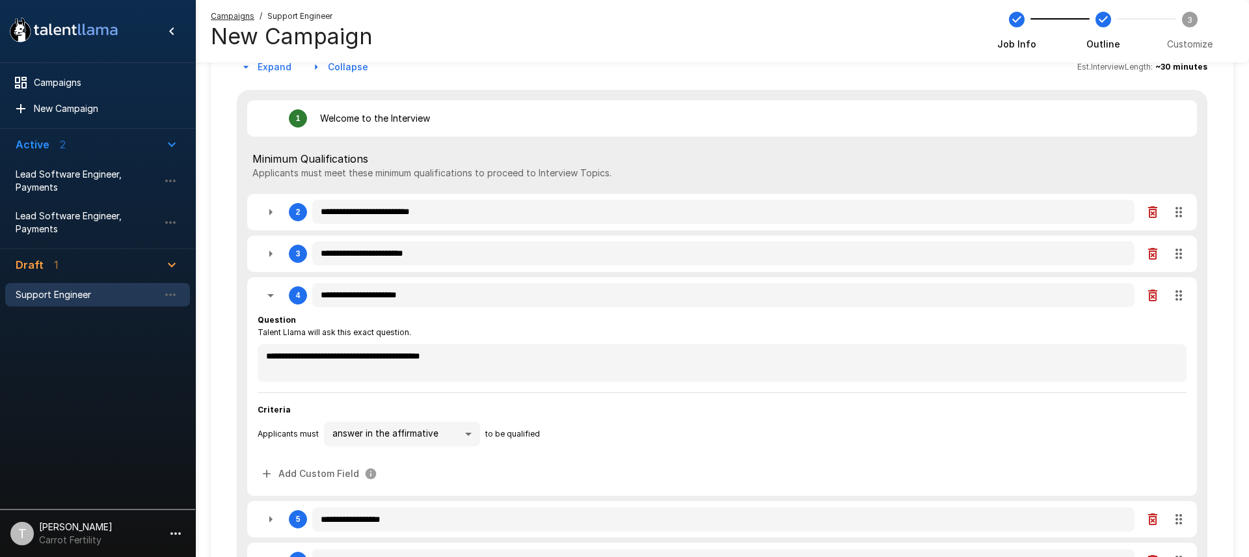
type textarea "*"
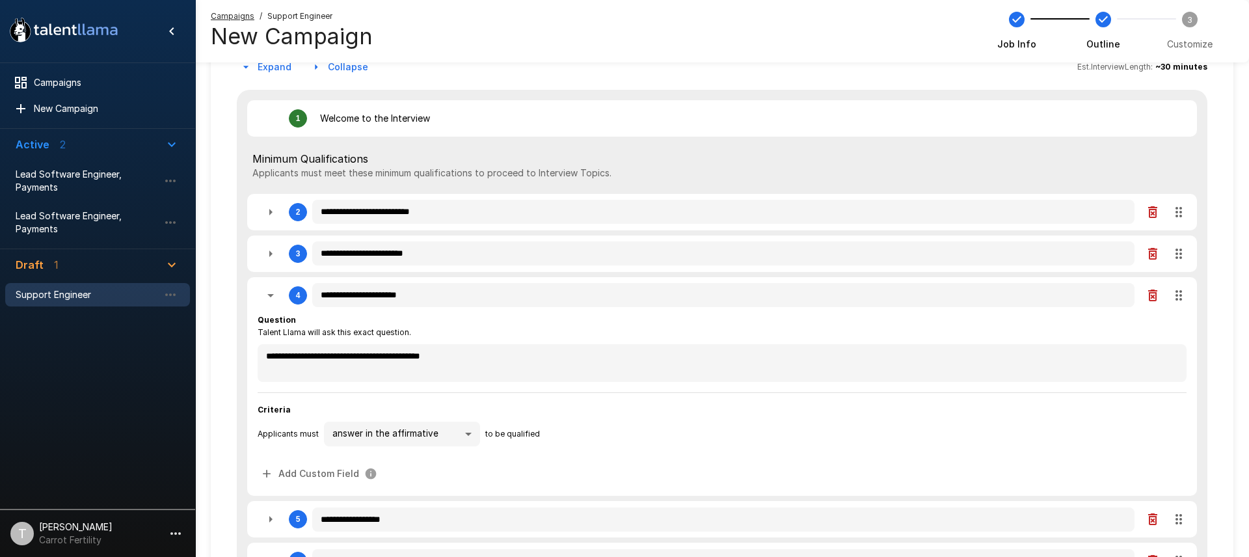
type textarea "*"
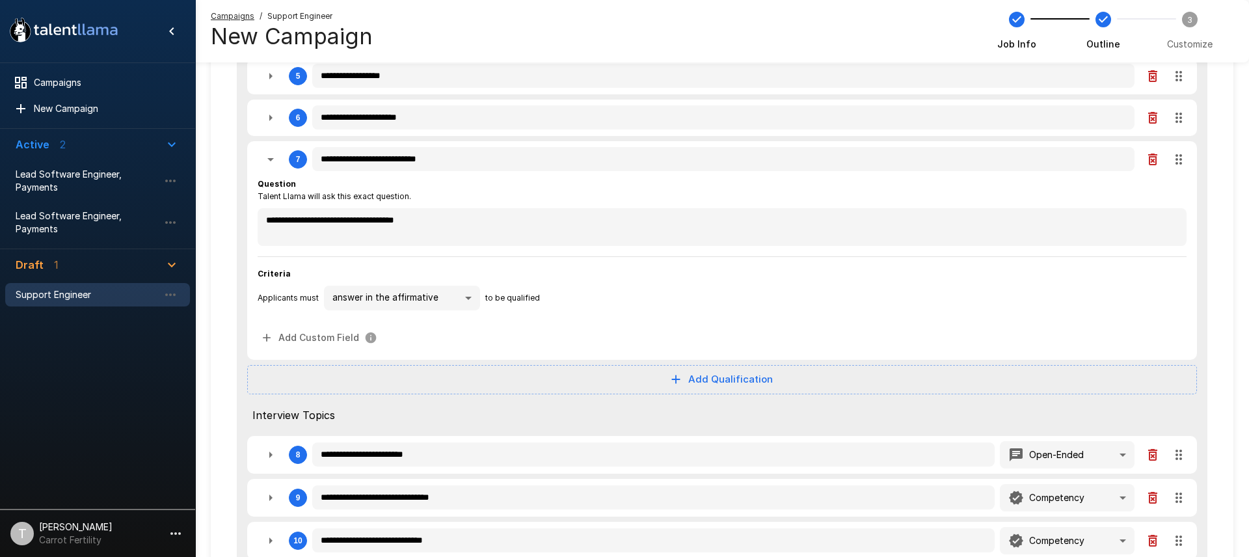
scroll to position [0, 0]
